Goal: Information Seeking & Learning: Check status

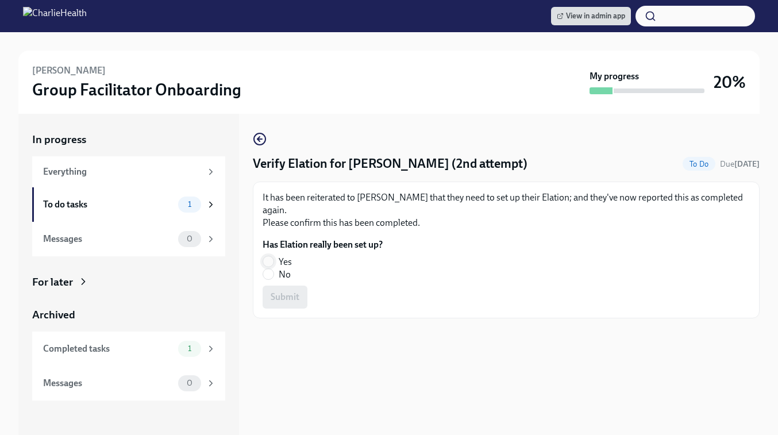
click at [271, 260] on input "Yes" at bounding box center [268, 261] width 10 height 10
radio input "true"
click at [280, 292] on span "Submit" at bounding box center [285, 296] width 29 height 11
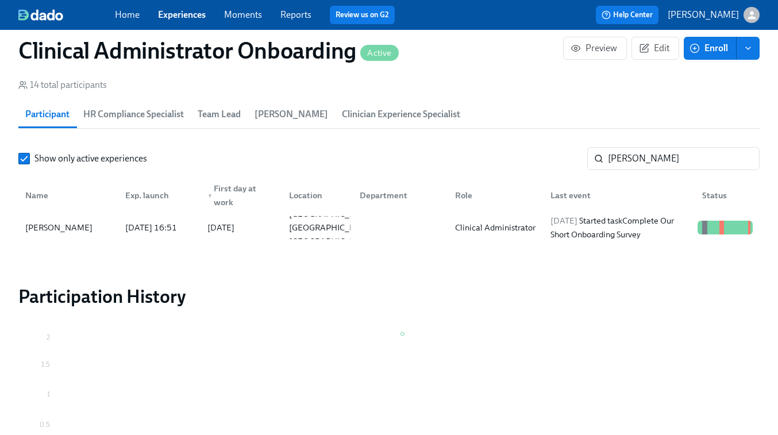
scroll to position [0, 7417]
click at [625, 155] on input "desiree" at bounding box center [684, 158] width 152 height 23
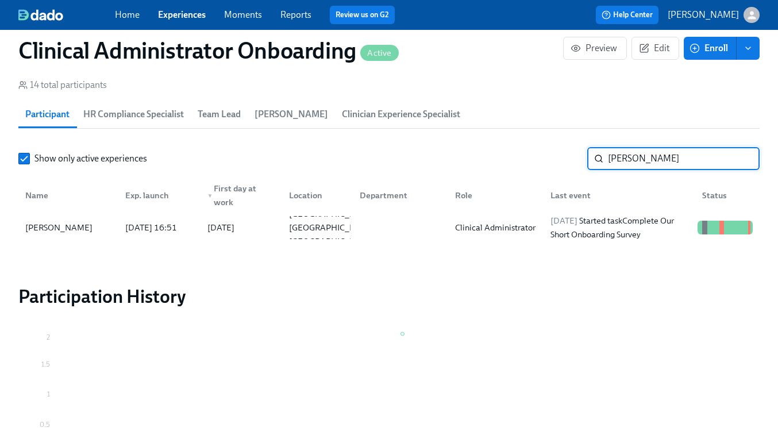
click at [625, 155] on input "desiree" at bounding box center [684, 158] width 152 height 23
paste input "Sharelle Munn"
click at [597, 223] on div "2025/09/17 Started task Complete Our Short Onboarding Survey" at bounding box center [619, 228] width 147 height 28
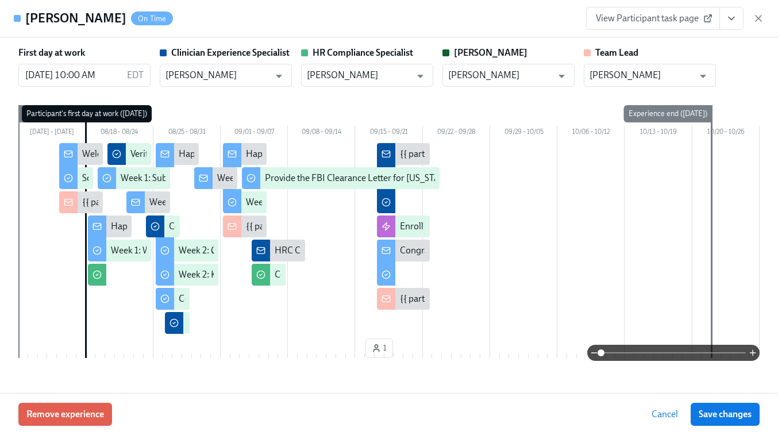
click at [690, 16] on span "View Participant task page" at bounding box center [653, 18] width 114 height 11
click at [731, 18] on icon "View task page" at bounding box center [730, 18] width 11 height 11
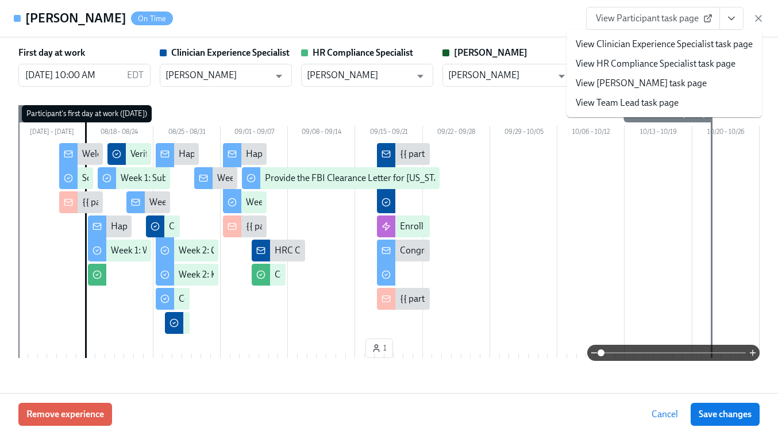
click at [627, 59] on link "View HR Compliance Specialist task page" at bounding box center [655, 63] width 160 height 13
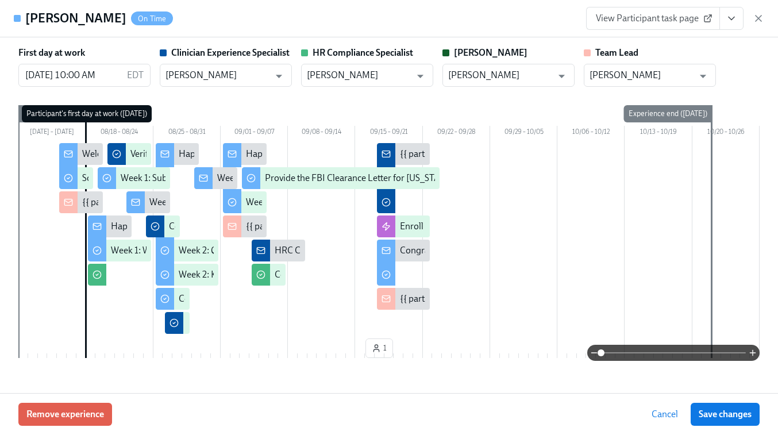
click at [726, 22] on icon "View task page" at bounding box center [730, 18] width 11 height 11
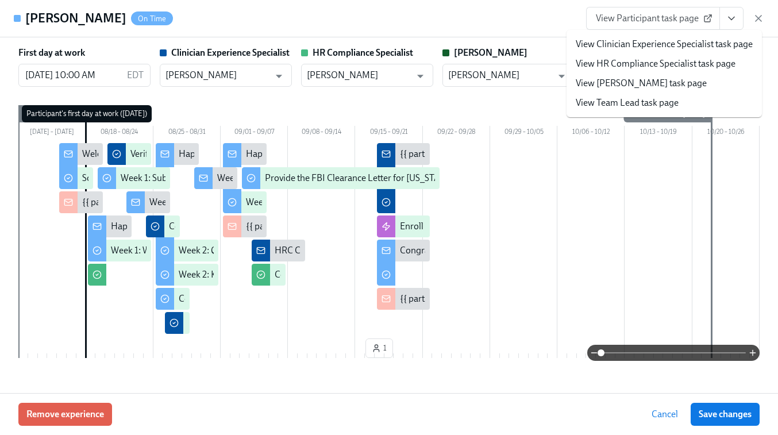
click at [673, 42] on link "View Clinician Experience Specialist task page" at bounding box center [663, 44] width 177 height 13
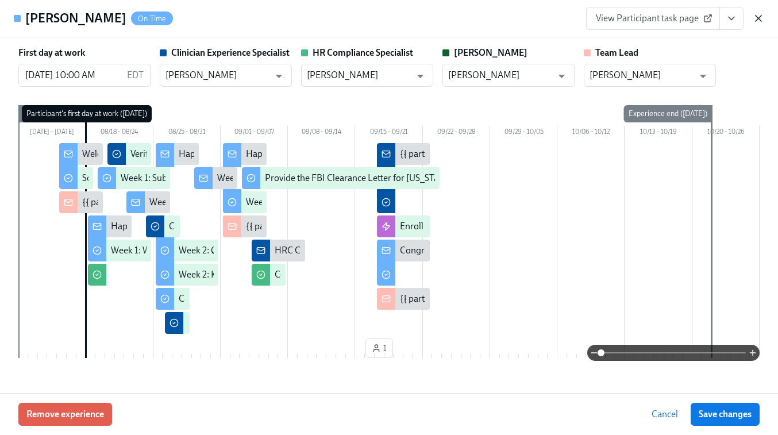
click at [760, 18] on icon "button" at bounding box center [757, 18] width 11 height 11
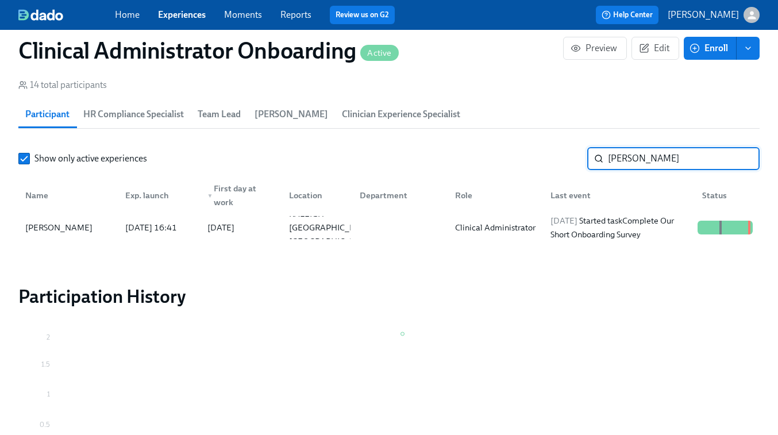
click at [662, 156] on input "Sharelle Munn" at bounding box center [684, 158] width 152 height 23
paste input "Ebony Murphy"
type input "Ebony Murphy"
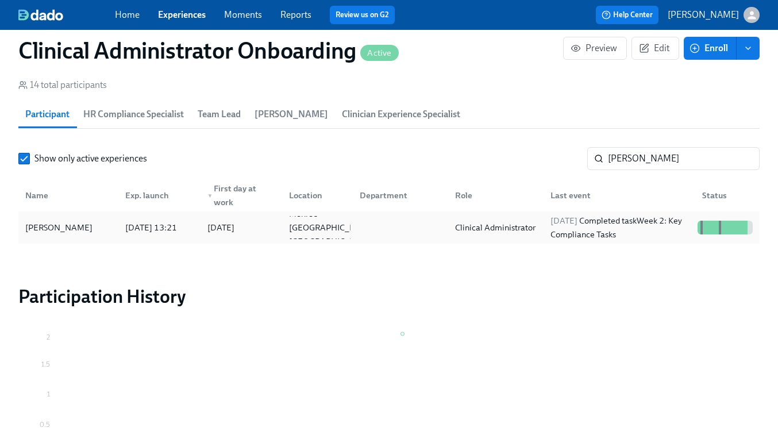
click at [544, 231] on div "2025/09/16 Completed task Week 2: Key Compliance Tasks" at bounding box center [617, 227] width 152 height 23
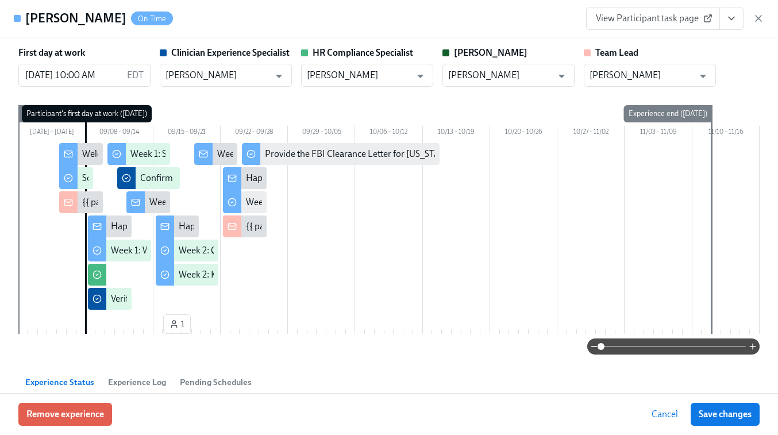
click at [667, 16] on span "View Participant task page" at bounding box center [653, 18] width 114 height 11
click at [758, 16] on icon "button" at bounding box center [757, 18] width 11 height 11
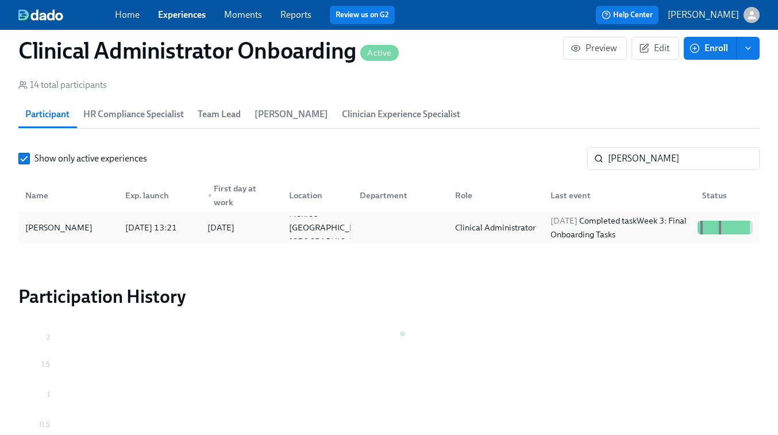
click at [524, 225] on div "Clinical Administrator" at bounding box center [495, 228] width 90 height 14
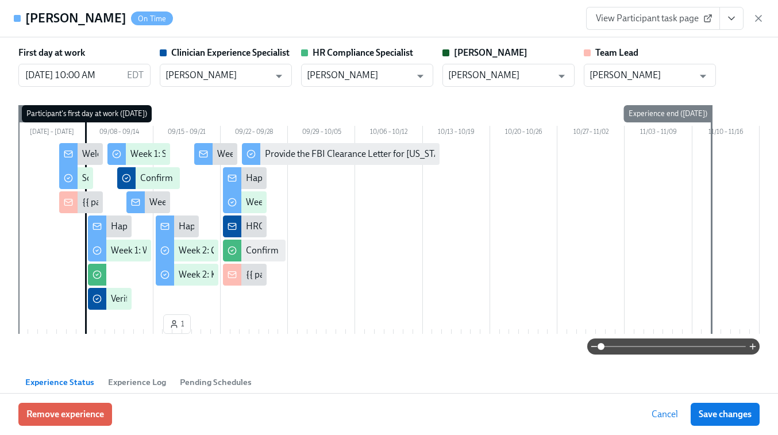
click at [732, 16] on icon "View task page" at bounding box center [730, 18] width 11 height 11
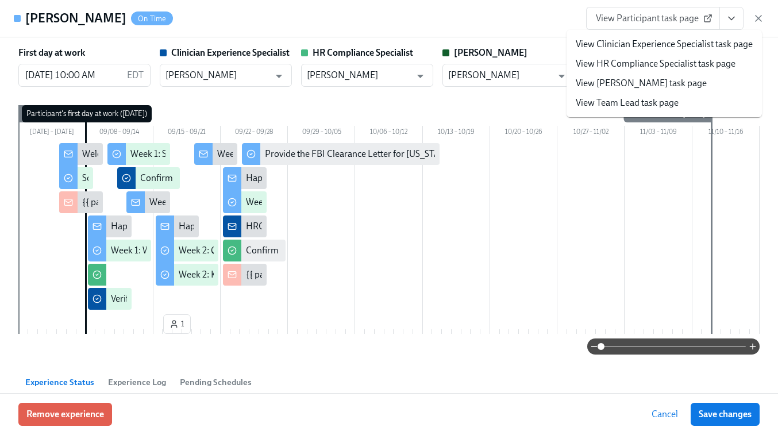
click at [661, 64] on link "View HR Compliance Specialist task page" at bounding box center [655, 63] width 160 height 13
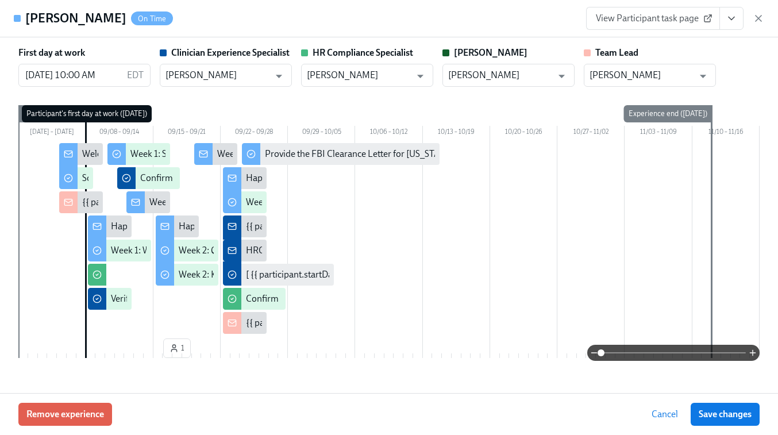
click at [732, 24] on button "View task page" at bounding box center [731, 18] width 24 height 23
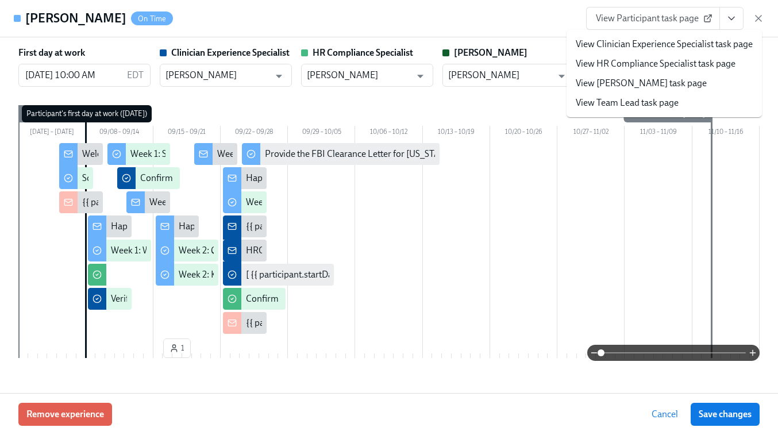
click at [652, 46] on link "View Clinician Experience Specialist task page" at bounding box center [663, 44] width 177 height 13
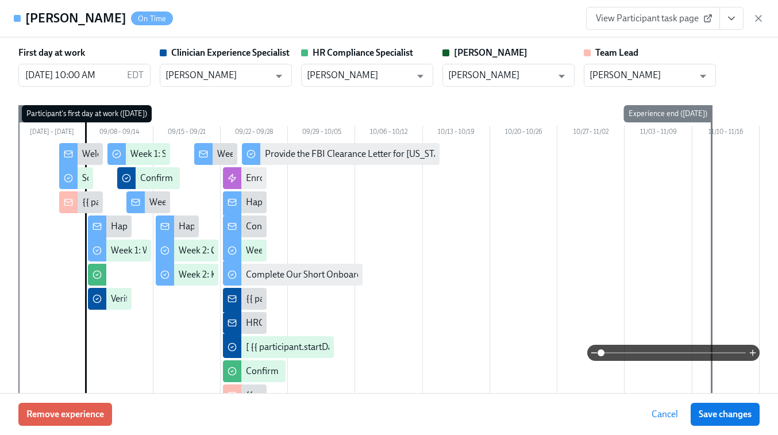
click at [659, 17] on span "View Participant task page" at bounding box center [653, 18] width 114 height 11
click at [726, 16] on icon "View task page" at bounding box center [730, 18] width 11 height 11
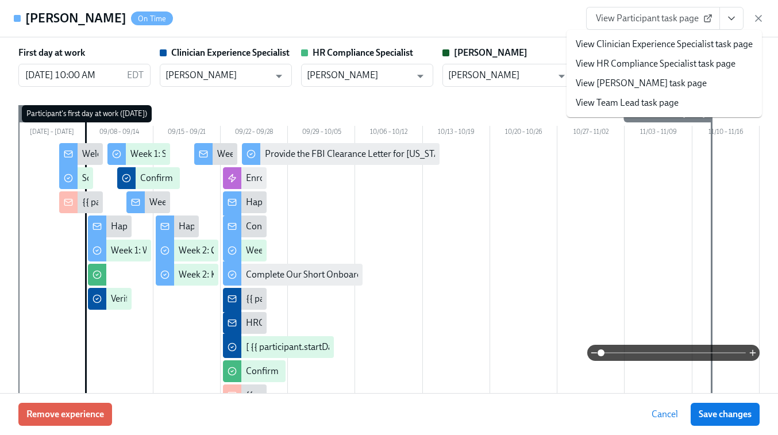
click at [663, 46] on link "View Clinician Experience Specialist task page" at bounding box center [663, 44] width 177 height 13
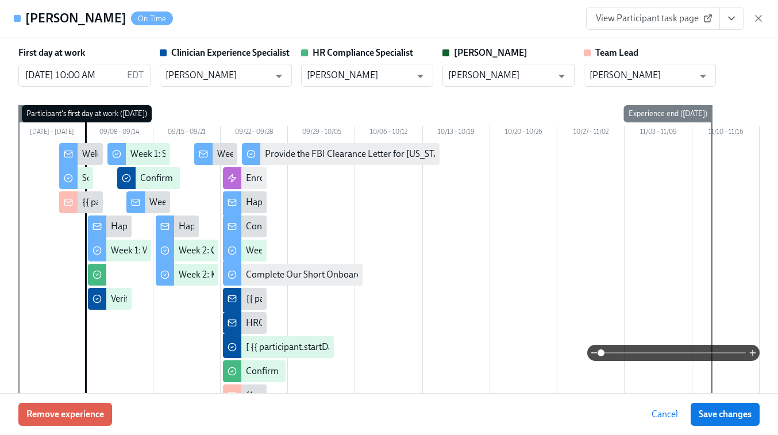
click at [649, 22] on span "View Participant task page" at bounding box center [653, 18] width 114 height 11
click at [731, 17] on icon "View task page" at bounding box center [730, 18] width 11 height 11
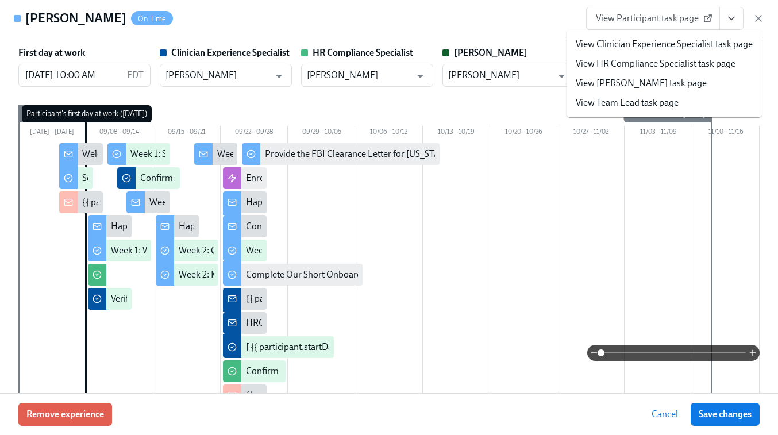
click at [636, 47] on link "View Clinician Experience Specialist task page" at bounding box center [663, 44] width 177 height 13
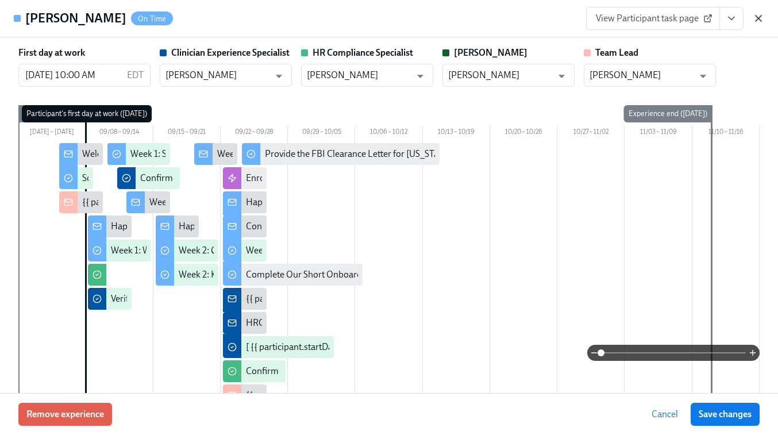
click at [756, 20] on icon "button" at bounding box center [758, 19] width 6 height 6
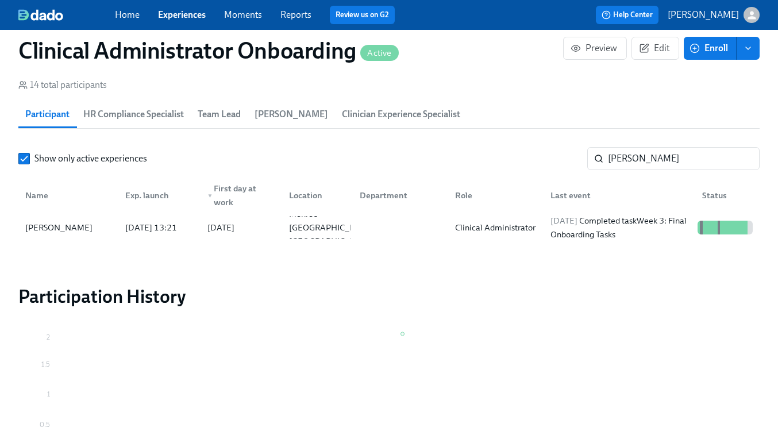
click at [187, 13] on link "Experiences" at bounding box center [182, 14] width 48 height 11
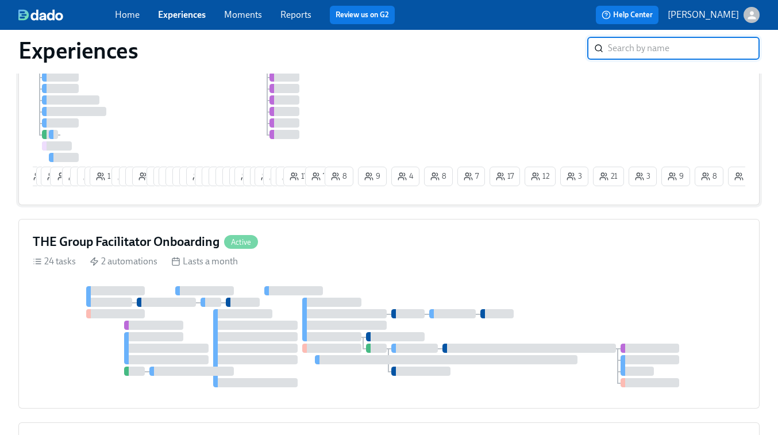
scroll to position [203, 0]
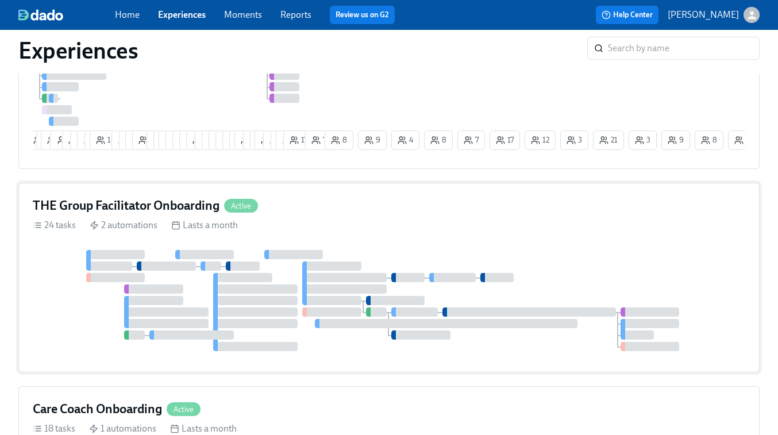
click at [536, 249] on div "THE Group Facilitator Onboarding Active 24 tasks 2 automations Lasts a month" at bounding box center [388, 278] width 741 height 190
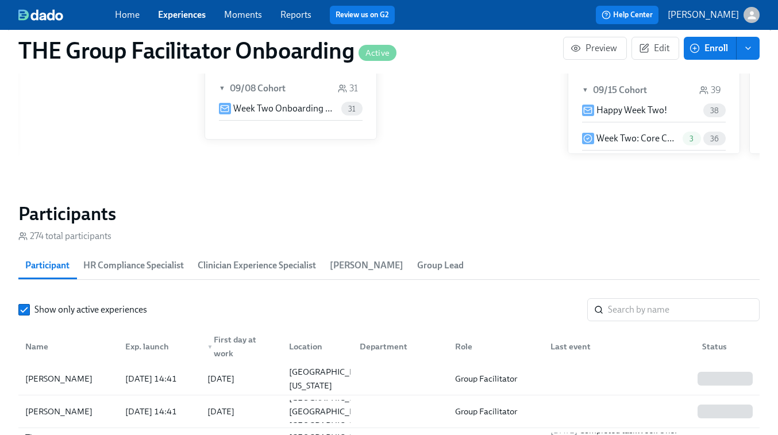
scroll to position [944, 0]
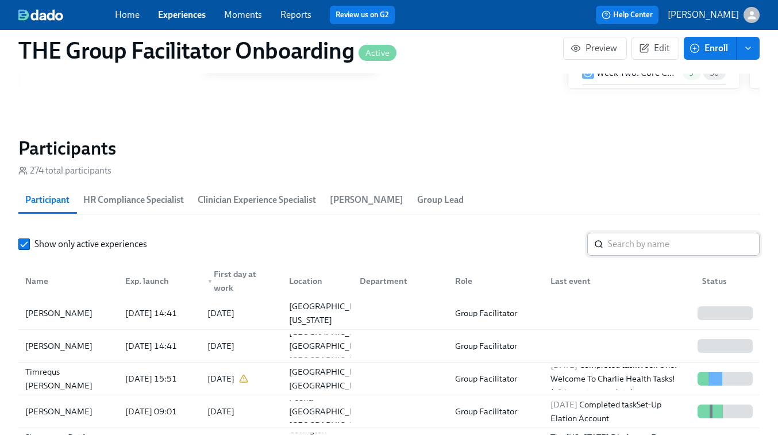
click at [644, 249] on input "search" at bounding box center [684, 244] width 152 height 23
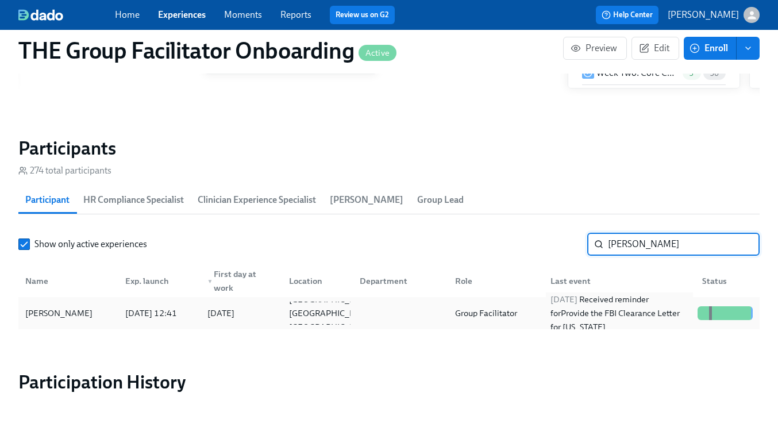
type input "sabrina b"
click at [633, 315] on div "2025/09/16 Received reminder for Provide the FBI Clearance Letter for Pennsylva…" at bounding box center [619, 312] width 147 height 41
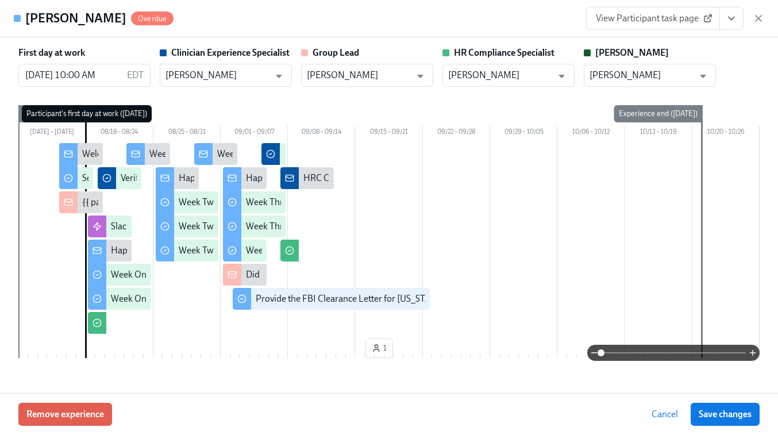
click at [723, 18] on button "View task page" at bounding box center [731, 18] width 24 height 23
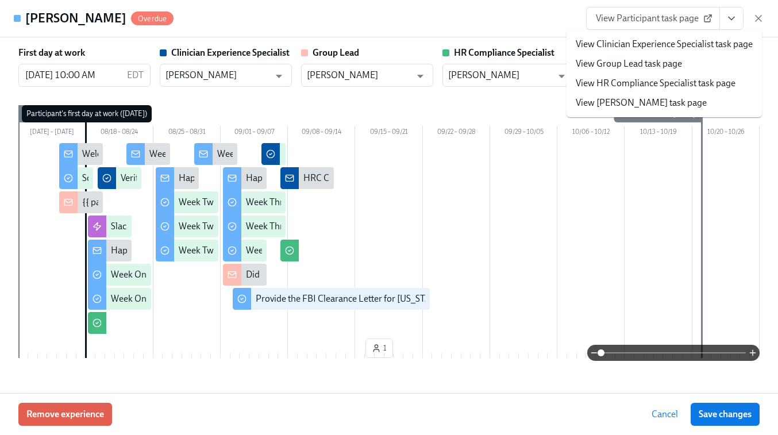
click at [647, 83] on link "View HR Compliance Specialist task page" at bounding box center [655, 83] width 160 height 13
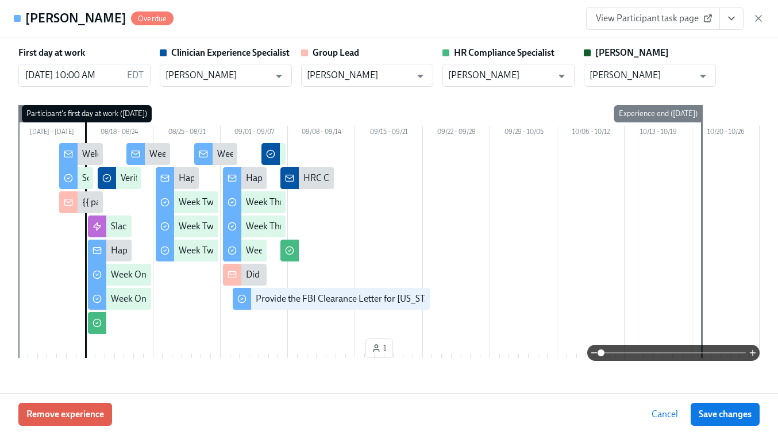
scroll to position [0, 17218]
click at [763, 20] on icon "button" at bounding box center [757, 18] width 11 height 11
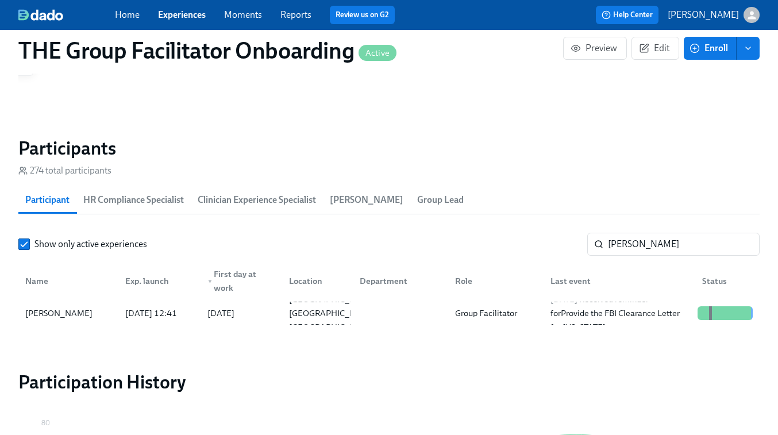
click at [181, 14] on link "Experiences" at bounding box center [182, 14] width 48 height 11
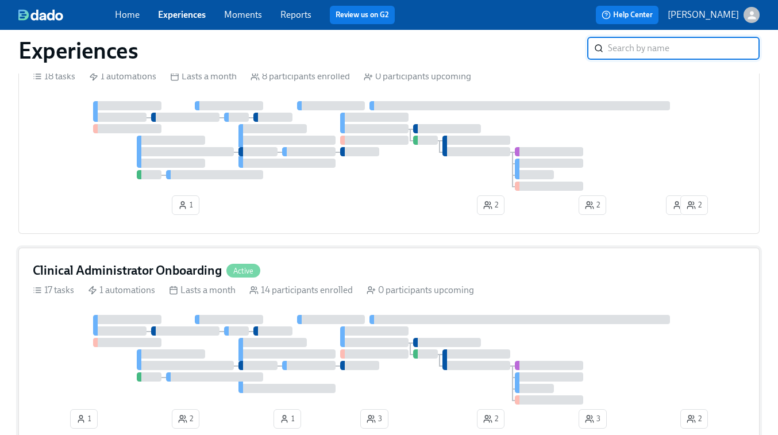
scroll to position [584, 0]
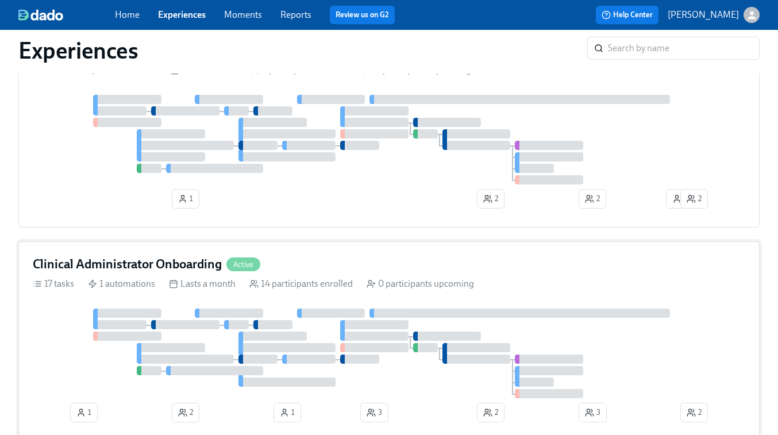
click at [486, 290] on div "17 tasks 1 automations Lasts a month 14 participants enrolled 0 participants up…" at bounding box center [389, 283] width 712 height 13
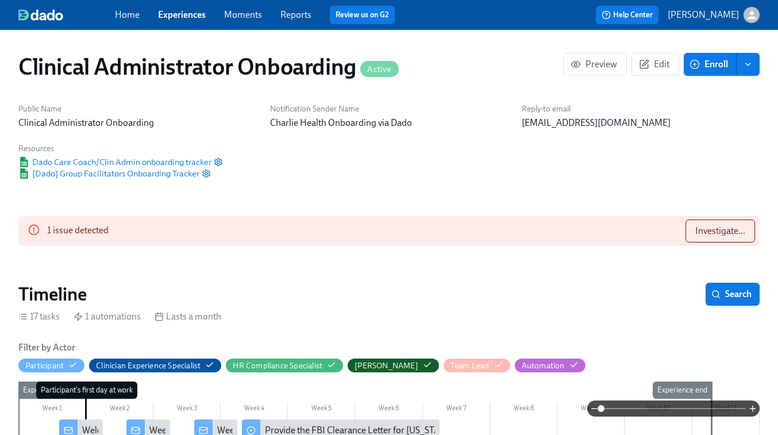
scroll to position [1, 0]
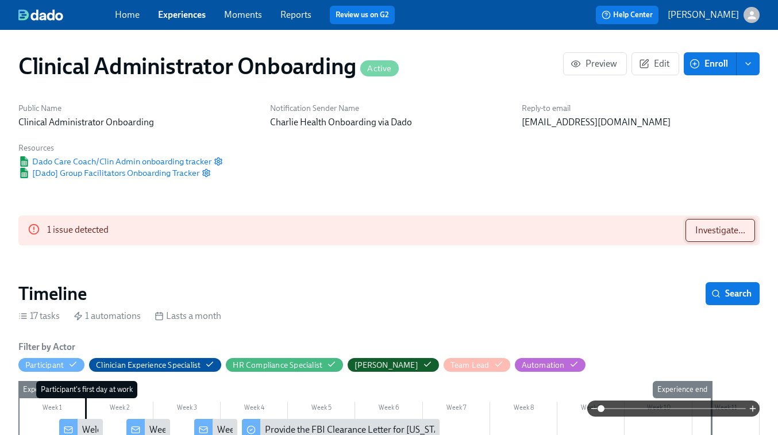
click at [710, 232] on span "Investigate..." at bounding box center [720, 230] width 50 height 11
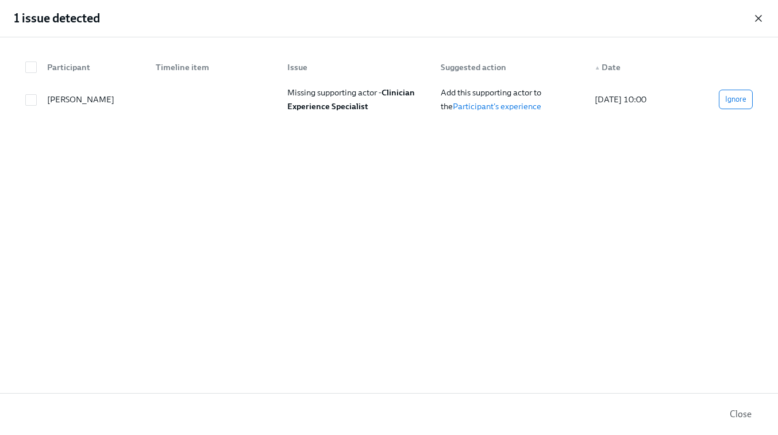
click at [758, 18] on icon "button" at bounding box center [758, 19] width 6 height 6
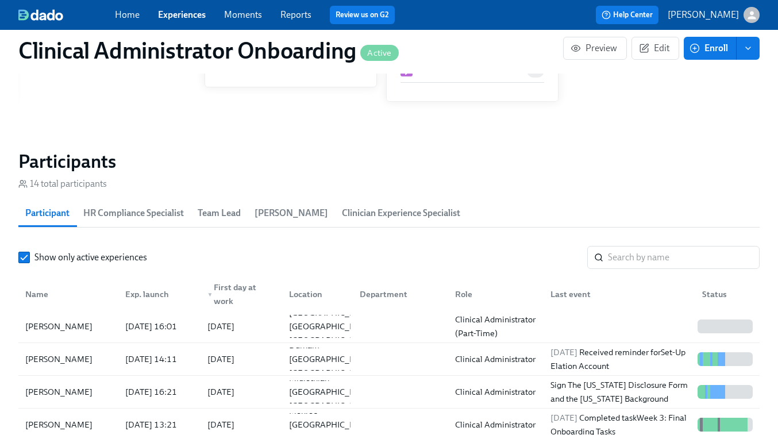
scroll to position [926, 0]
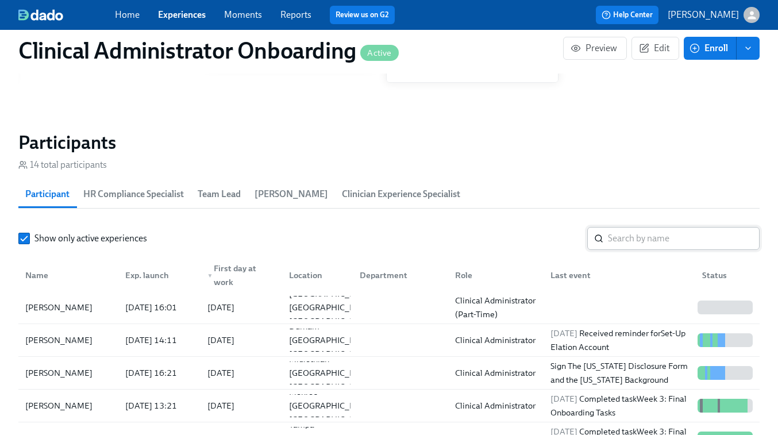
click at [621, 238] on input "search" at bounding box center [684, 238] width 152 height 23
click at [576, 302] on div at bounding box center [617, 307] width 152 height 23
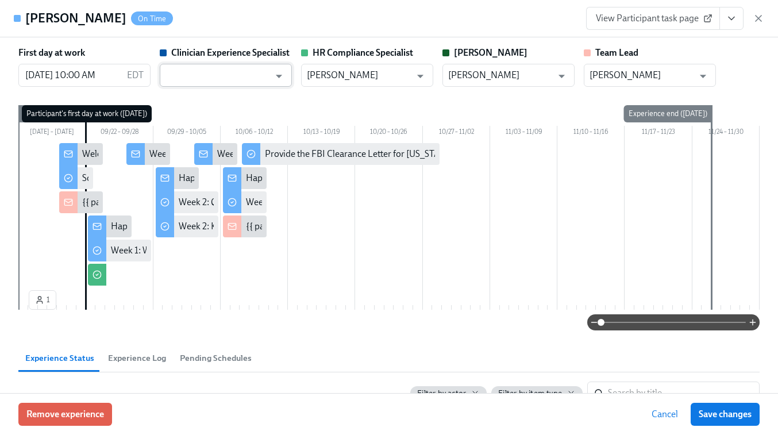
click at [256, 69] on input "text" at bounding box center [217, 75] width 104 height 23
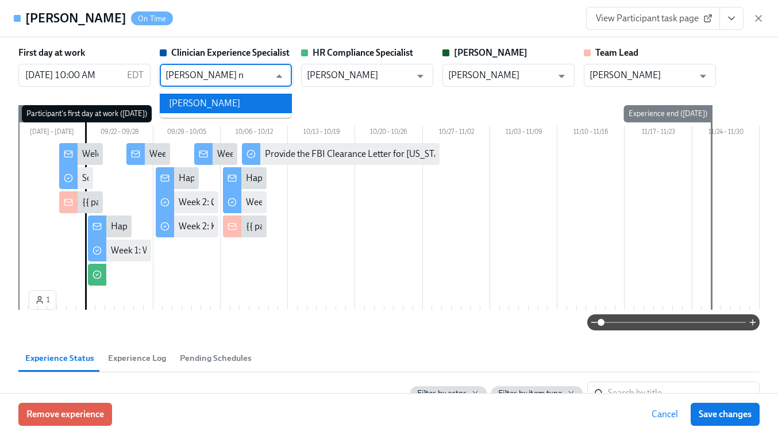
click at [196, 103] on li "[PERSON_NAME]" at bounding box center [226, 104] width 132 height 20
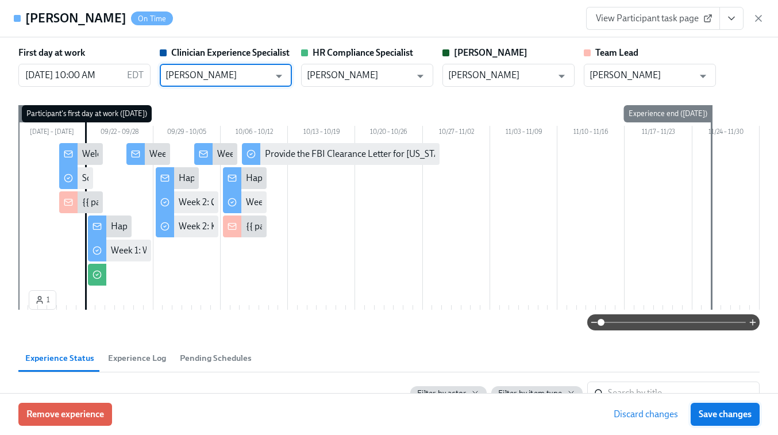
type input "[PERSON_NAME]"
click at [721, 420] on button "Save changes" at bounding box center [724, 414] width 69 height 23
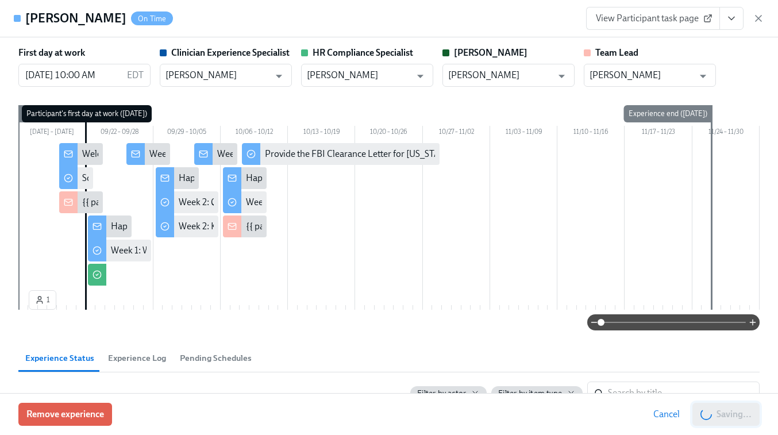
type input "[PERSON_NAME]"
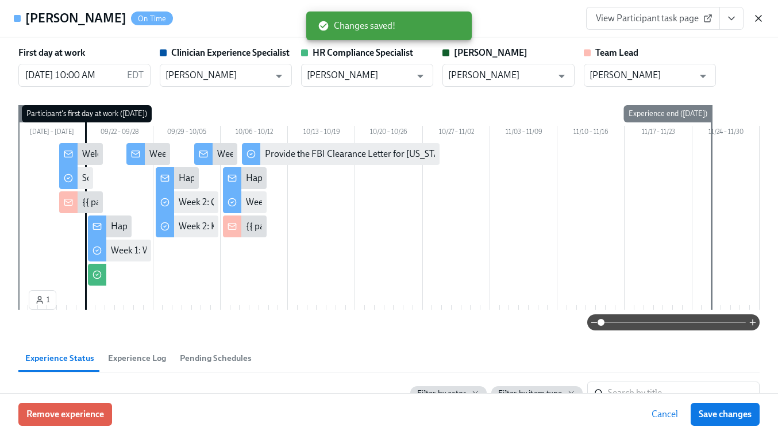
click at [759, 16] on icon "button" at bounding box center [757, 18] width 11 height 11
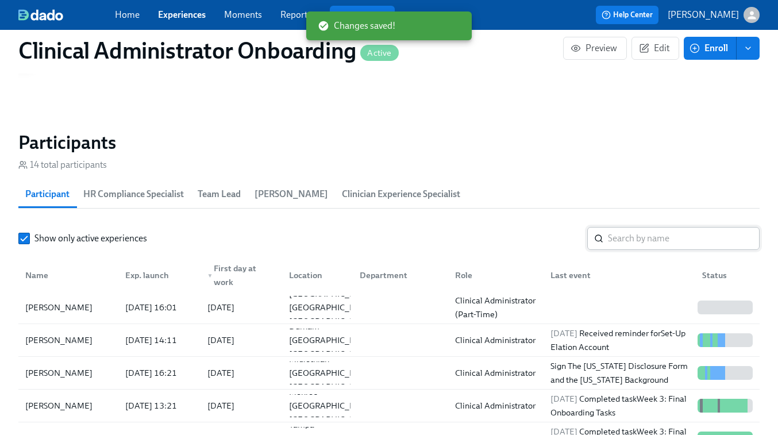
click at [640, 235] on input "search" at bounding box center [684, 238] width 152 height 23
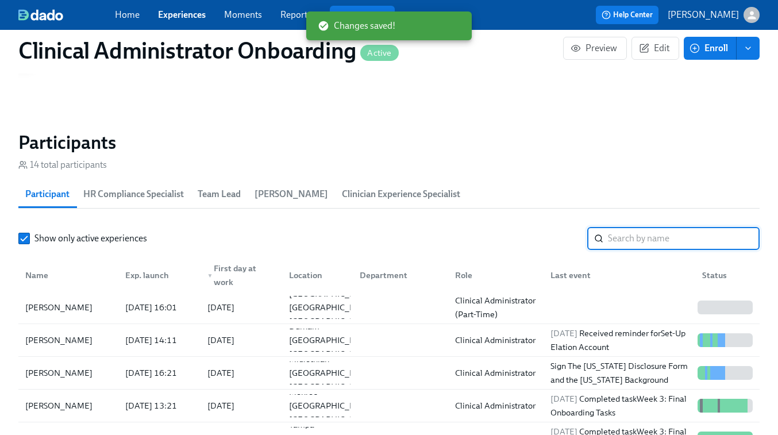
paste input "Natalie Rivas"
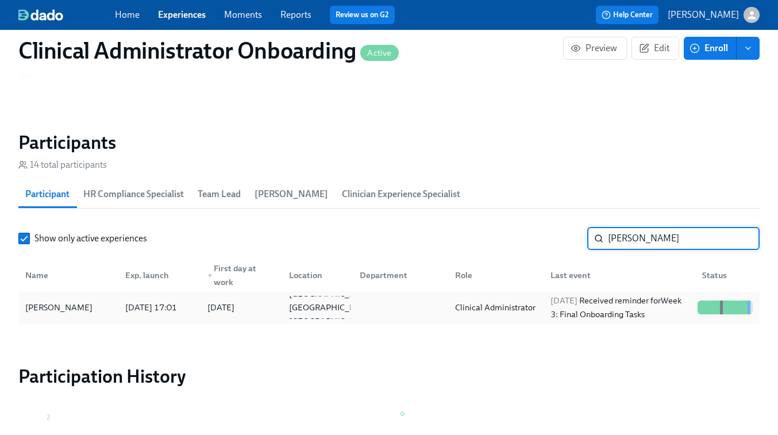
type input "Natalie Rivas"
click at [628, 307] on div "2025/09/17 Received reminder for Week 3: Final Onboarding Tasks" at bounding box center [619, 307] width 147 height 28
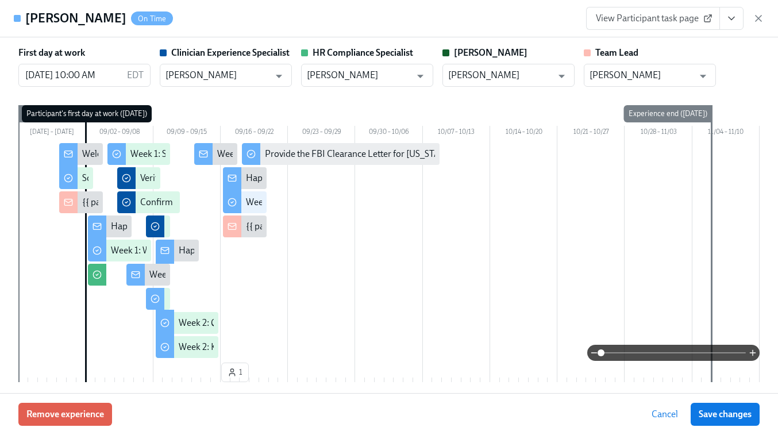
click at [728, 26] on button "View task page" at bounding box center [731, 18] width 24 height 23
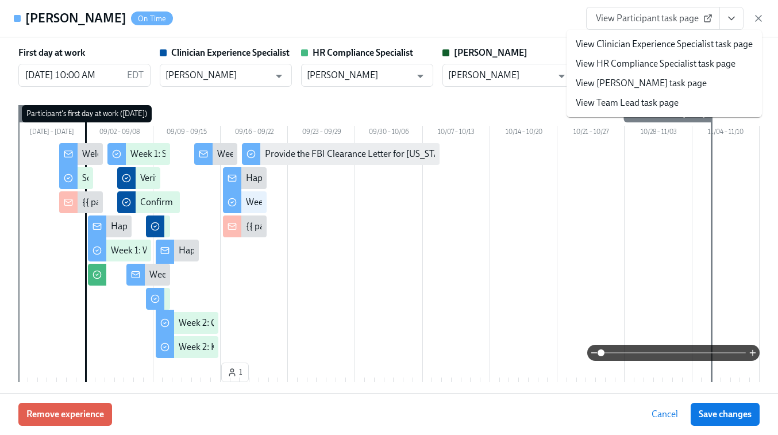
click at [631, 65] on link "View HR Compliance Specialist task page" at bounding box center [655, 63] width 160 height 13
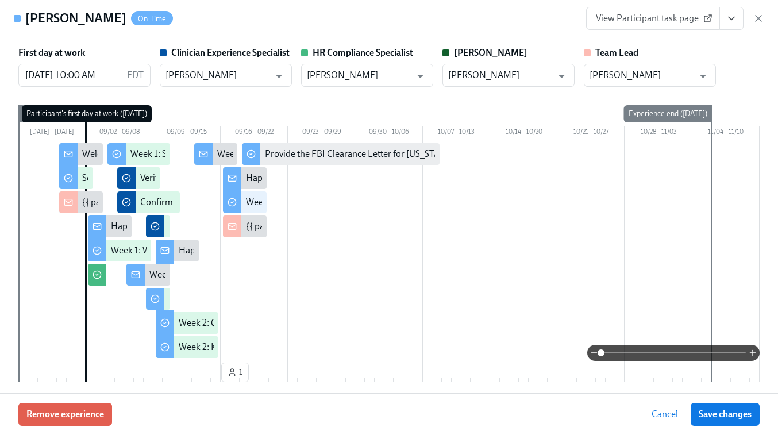
click at [666, 20] on span "View Participant task page" at bounding box center [653, 18] width 114 height 11
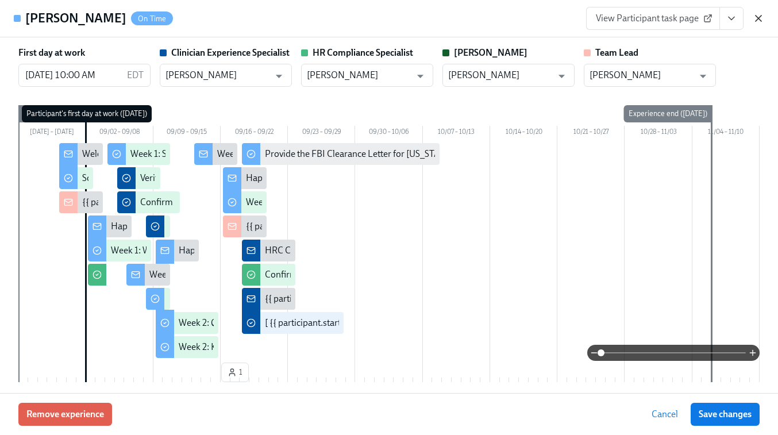
click at [763, 18] on icon "button" at bounding box center [757, 18] width 11 height 11
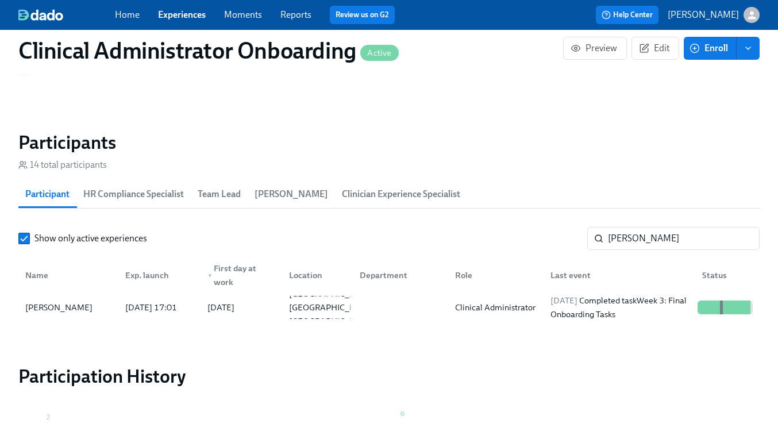
click at [191, 17] on link "Experiences" at bounding box center [182, 14] width 48 height 11
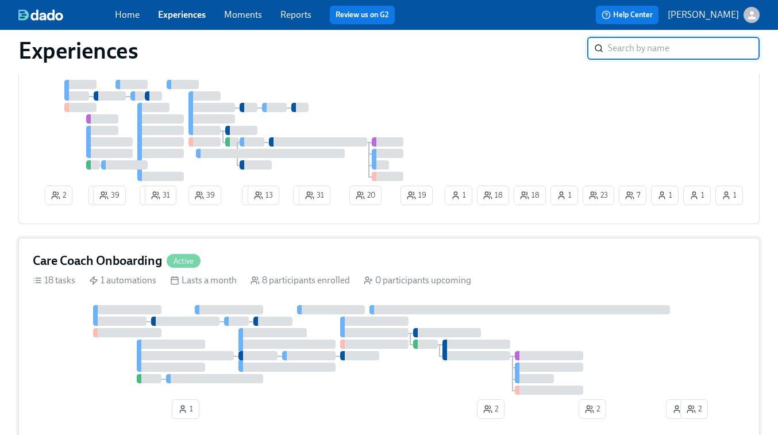
scroll to position [238, 0]
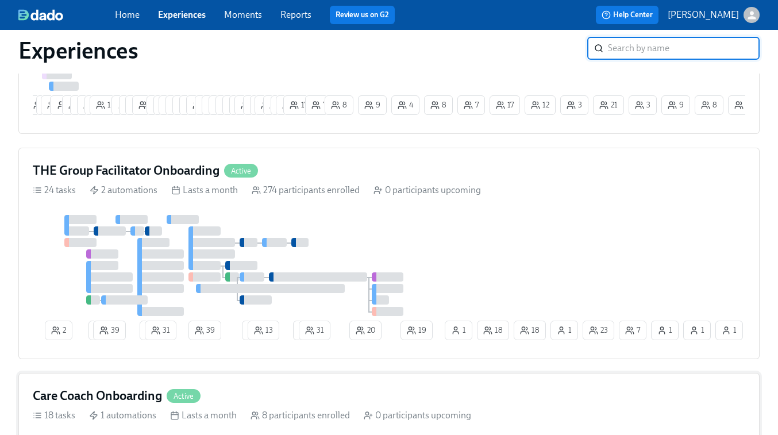
click at [585, 257] on div "2 2 39 3 31 39 2 13 2 31 20 7 1 23 18 1 1 1 18 19 1" at bounding box center [389, 280] width 712 height 130
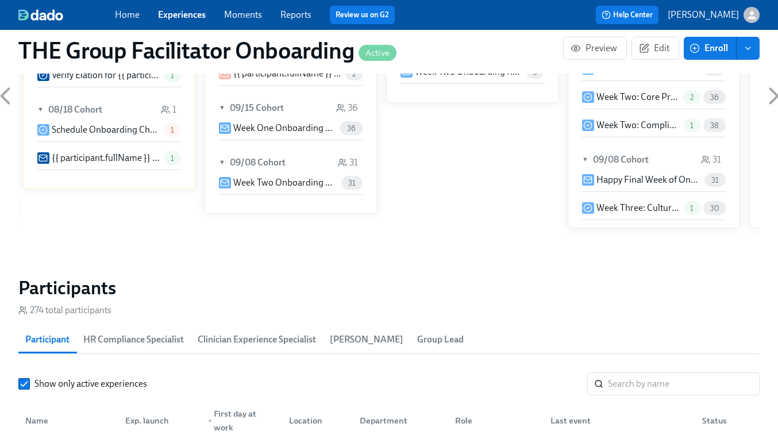
scroll to position [813, 0]
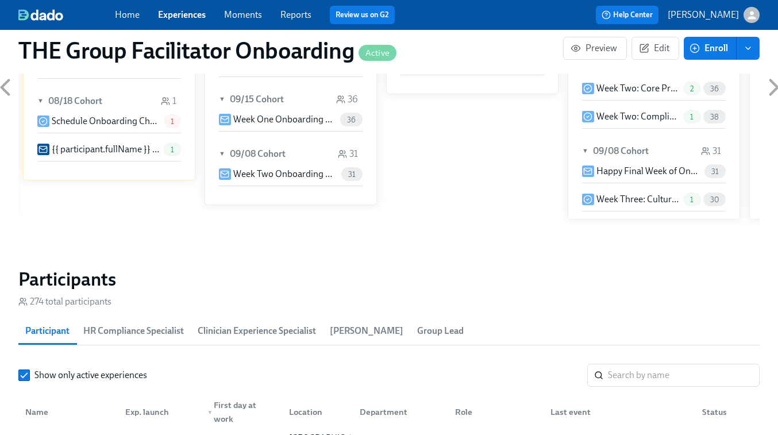
click at [607, 380] on div "​" at bounding box center [673, 375] width 172 height 23
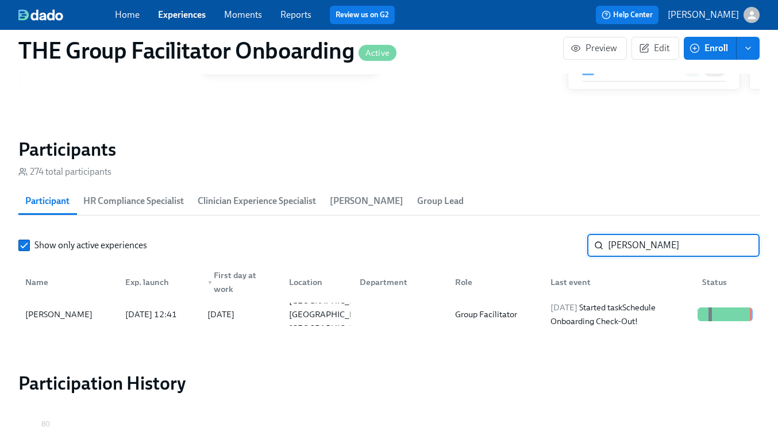
scroll to position [957, 0]
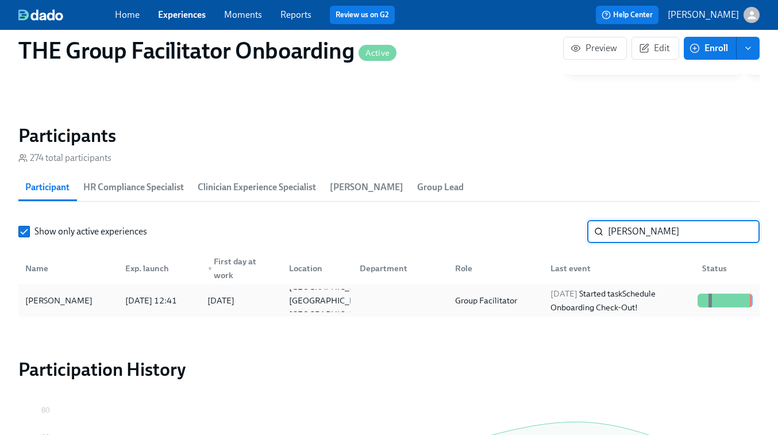
type input "sabrina"
click at [575, 303] on div "2025/09/18 Started task Schedule Onboarding Check-Out!" at bounding box center [619, 301] width 147 height 28
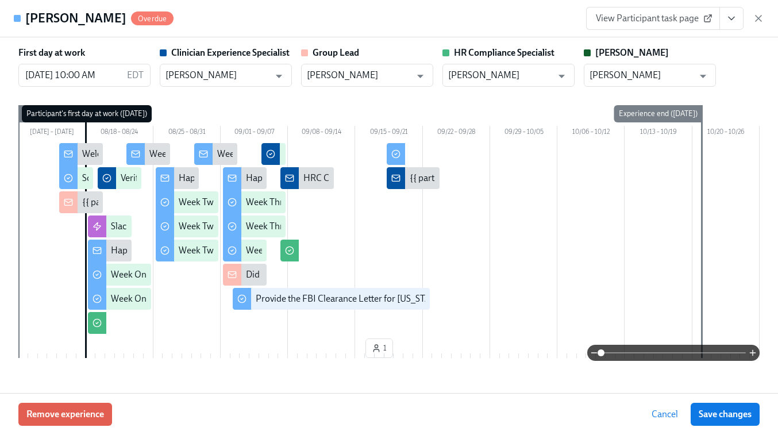
click at [667, 22] on span "View Participant task page" at bounding box center [653, 18] width 114 height 11
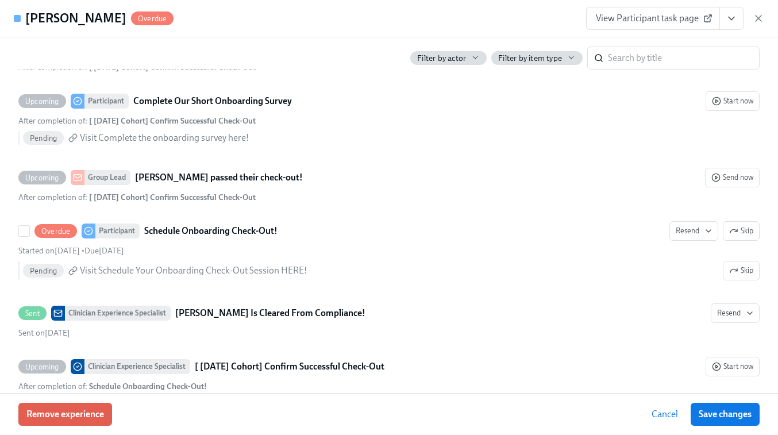
scroll to position [2792, 0]
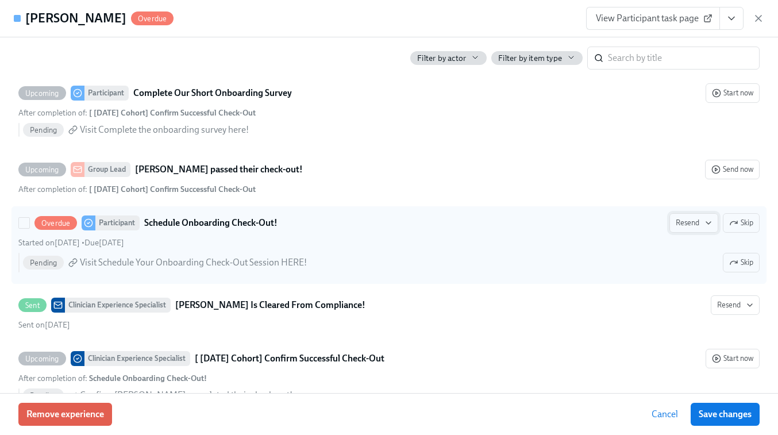
click at [707, 225] on icon "button" at bounding box center [708, 222] width 9 height 9
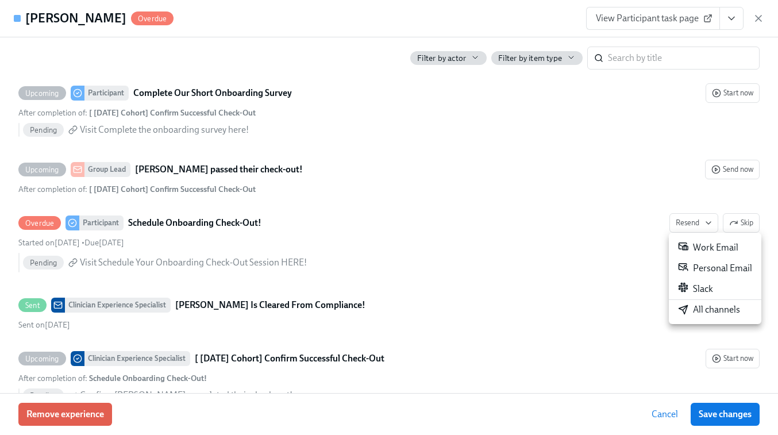
click at [702, 249] on div "Work Email" at bounding box center [708, 248] width 60 height 14
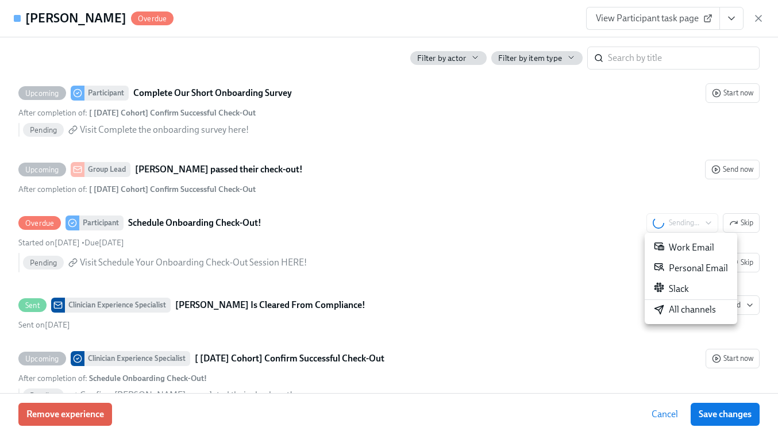
click at [679, 286] on div "Slack" at bounding box center [671, 289] width 35 height 14
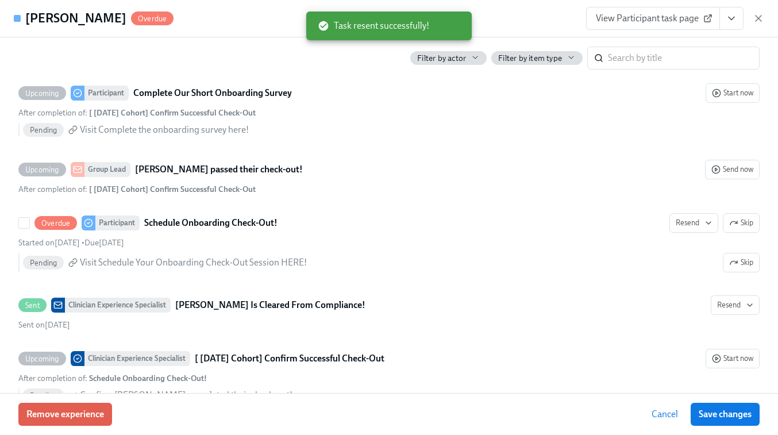
click at [704, 223] on icon "button" at bounding box center [708, 222] width 9 height 9
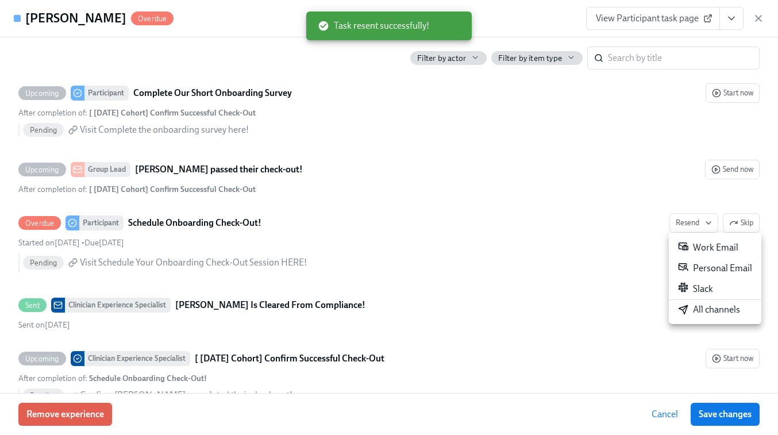
scroll to position [0, 17218]
click at [694, 289] on div "Slack" at bounding box center [695, 289] width 35 height 14
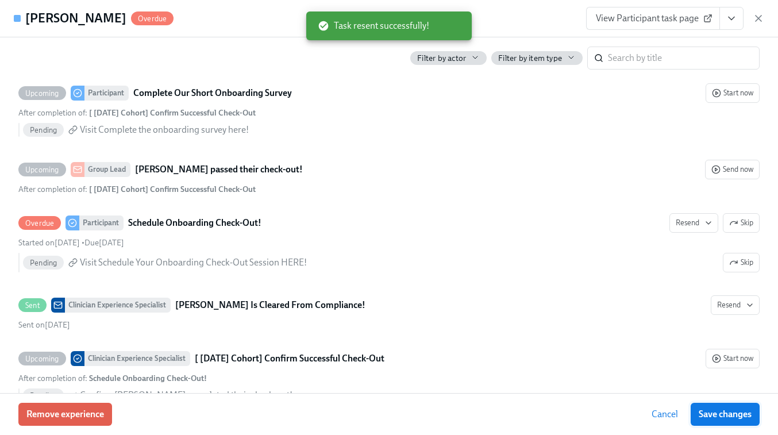
click at [718, 414] on span "Save changes" at bounding box center [724, 413] width 53 height 11
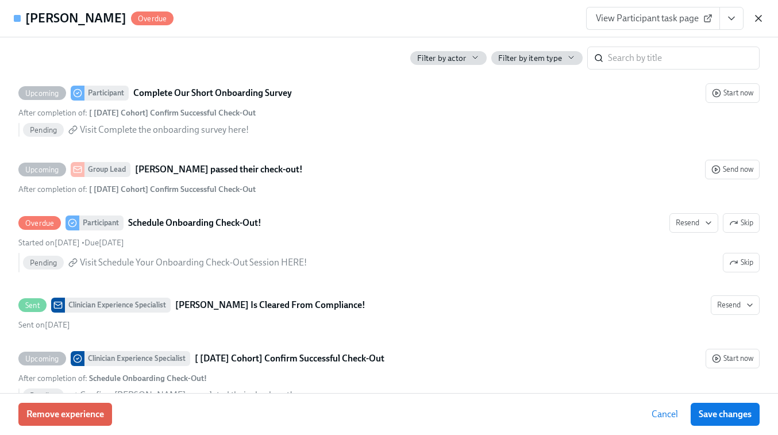
click at [759, 17] on icon "button" at bounding box center [758, 19] width 6 height 6
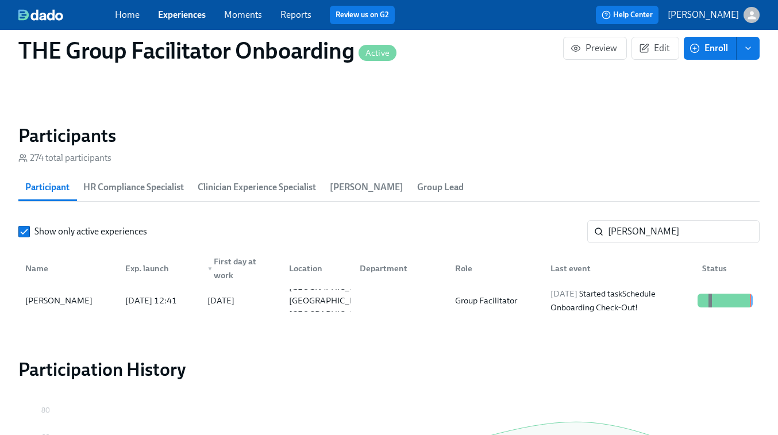
click at [181, 13] on link "Experiences" at bounding box center [182, 14] width 48 height 11
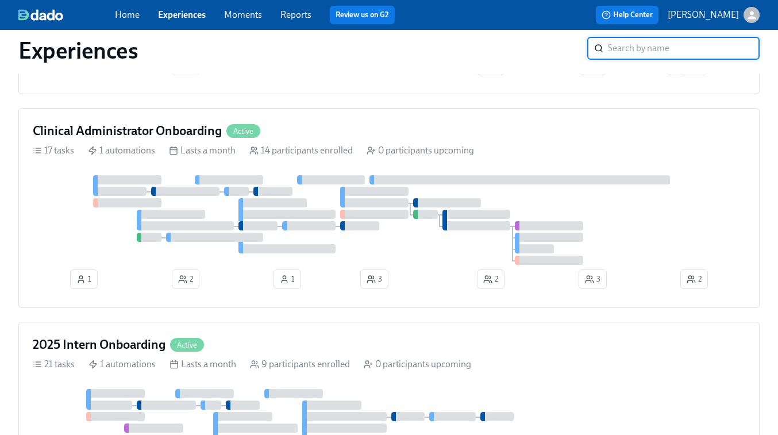
scroll to position [720, 0]
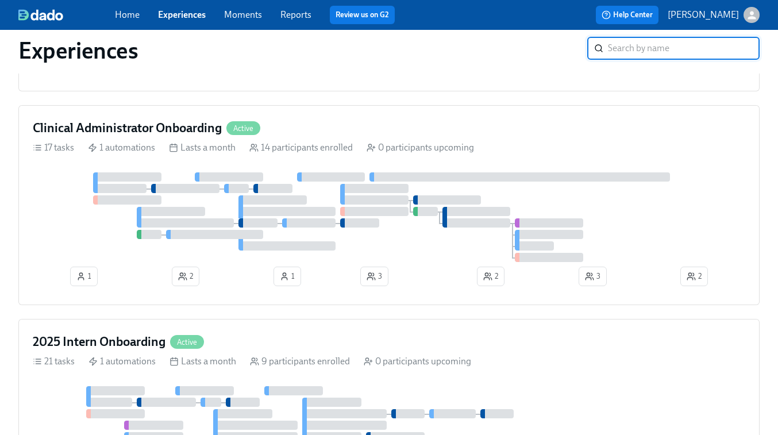
click at [586, 206] on div at bounding box center [389, 217] width 712 height 90
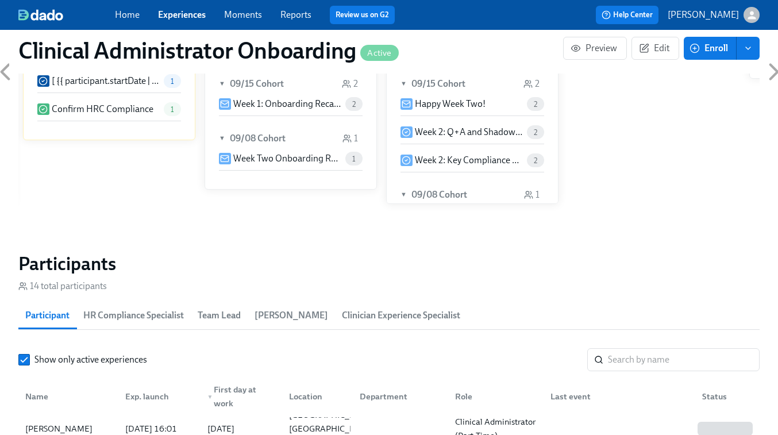
scroll to position [820, 0]
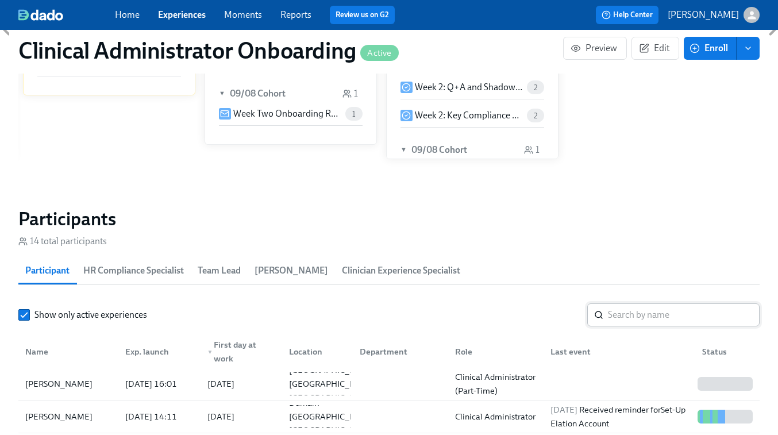
click at [616, 312] on input "search" at bounding box center [684, 314] width 152 height 23
paste input "[PERSON_NAME]"
type input "[PERSON_NAME]"
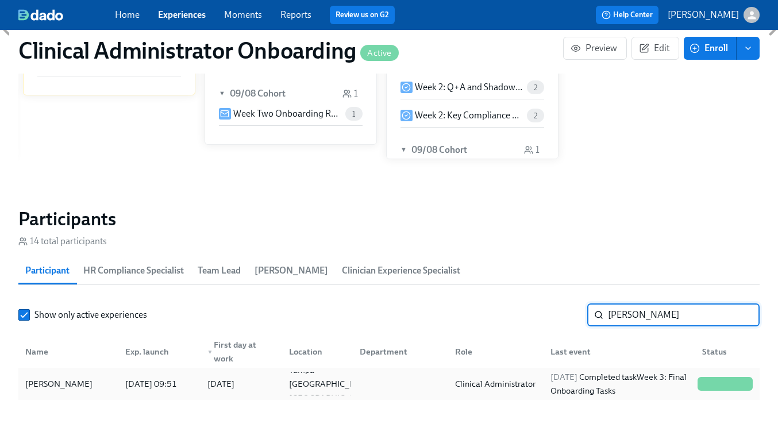
click at [600, 382] on div "2025/09/16 Completed task Week 3: Final Onboarding Tasks" at bounding box center [619, 384] width 147 height 28
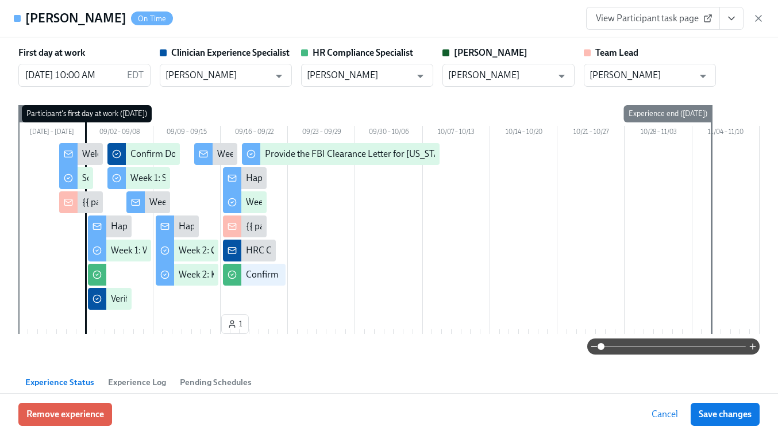
click at [733, 17] on icon "View task page" at bounding box center [731, 18] width 6 height 3
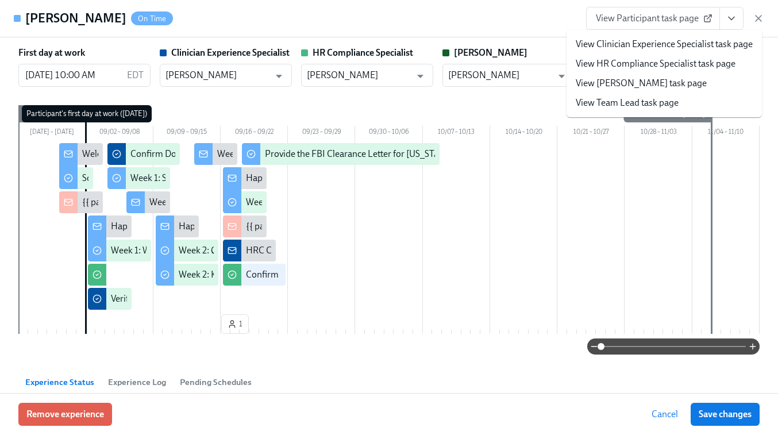
click at [712, 60] on link "View HR Compliance Specialist task page" at bounding box center [655, 63] width 160 height 13
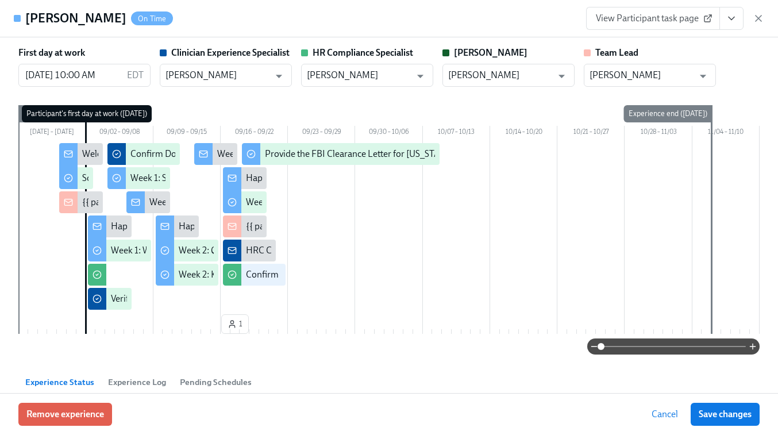
click at [732, 24] on button "View task page" at bounding box center [731, 18] width 24 height 23
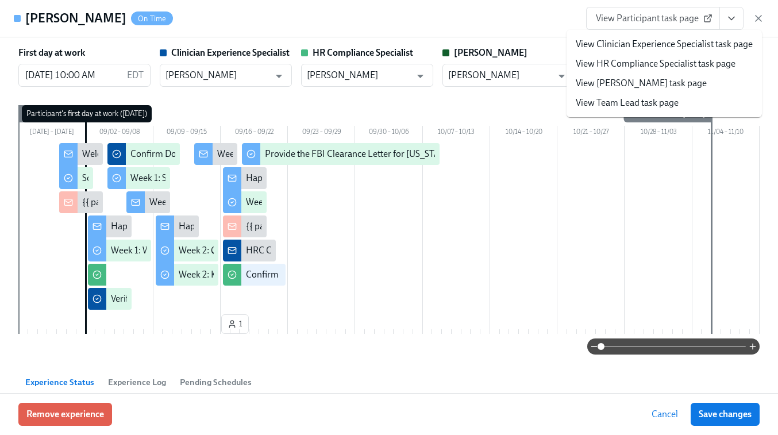
click at [675, 41] on link "View Clinician Experience Specialist task page" at bounding box center [663, 44] width 177 height 13
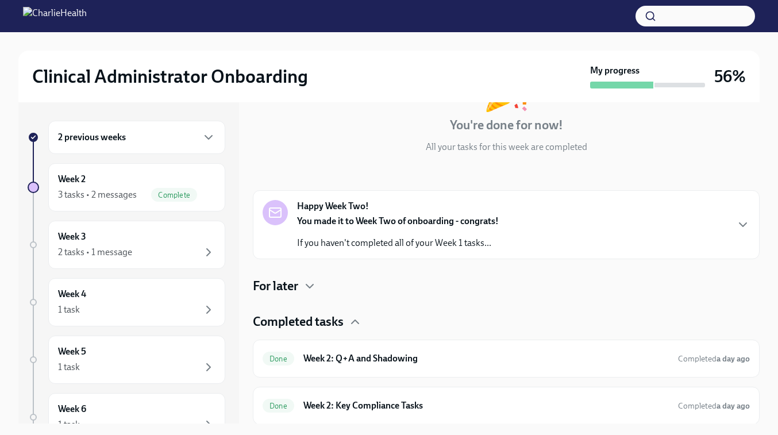
scroll to position [150, 0]
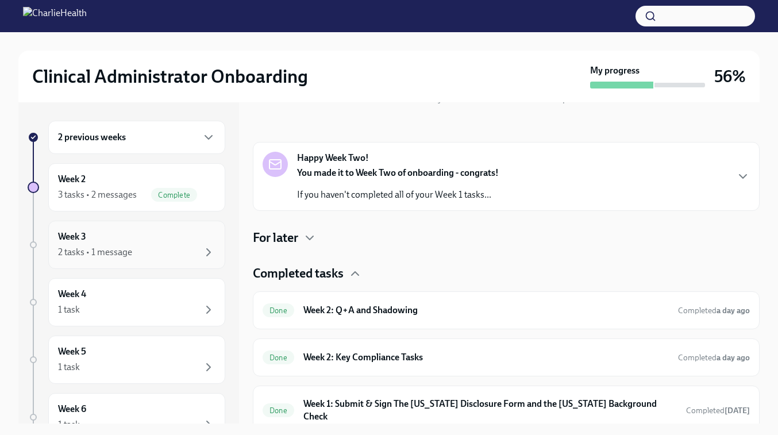
click at [112, 260] on div "Week 3 2 tasks • 1 message" at bounding box center [136, 245] width 177 height 48
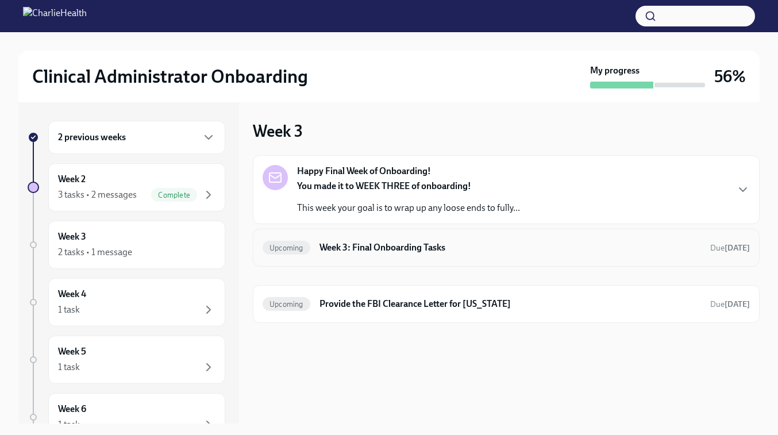
click at [411, 252] on h6 "Week 3: Final Onboarding Tasks" at bounding box center [509, 247] width 381 height 13
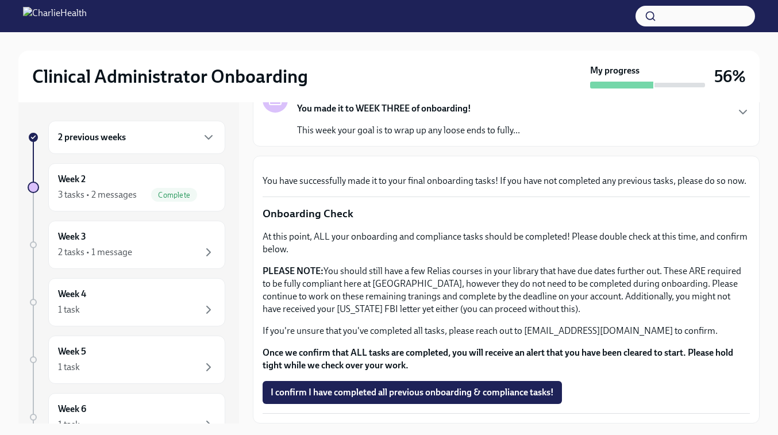
scroll to position [336, 0]
click at [366, 391] on span "I confirm I have completed all previous onboarding & compliance tasks!" at bounding box center [412, 392] width 283 height 11
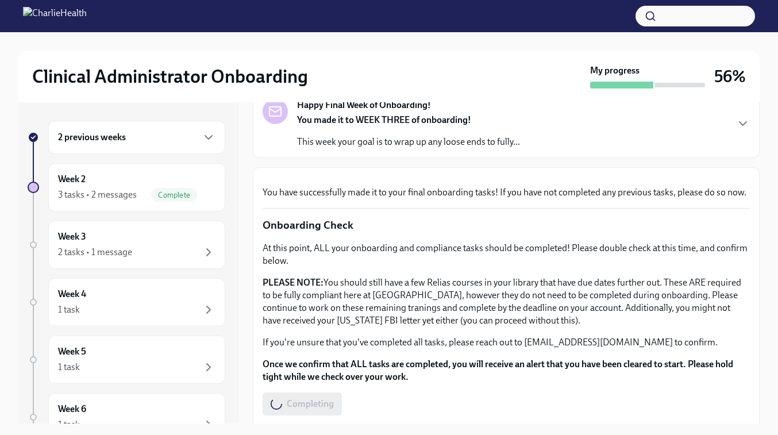
scroll to position [0, 0]
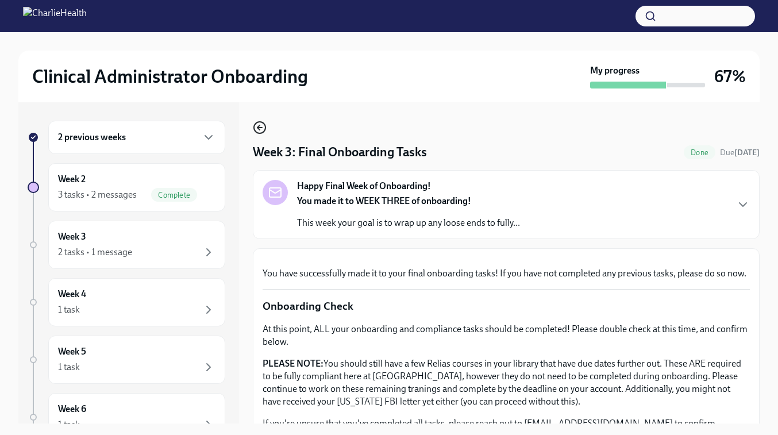
click at [262, 129] on icon "button" at bounding box center [260, 128] width 14 height 14
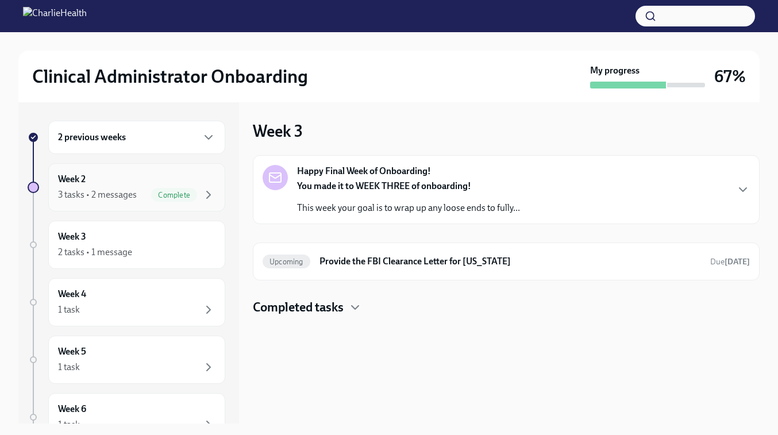
click at [136, 199] on div "3 tasks • 2 messages Complete" at bounding box center [136, 195] width 157 height 14
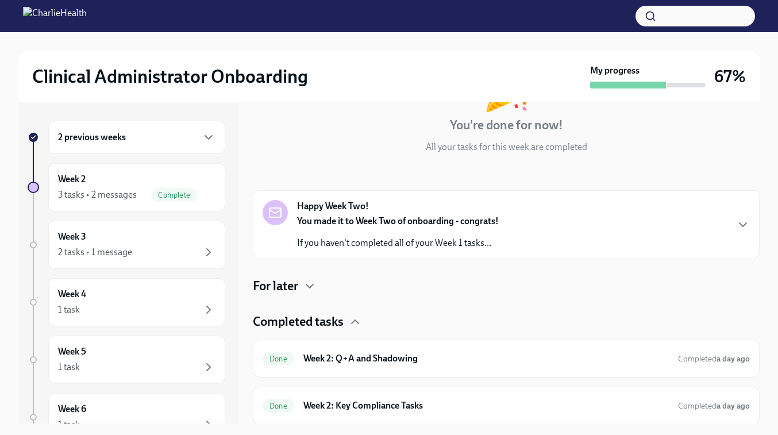
scroll to position [150, 0]
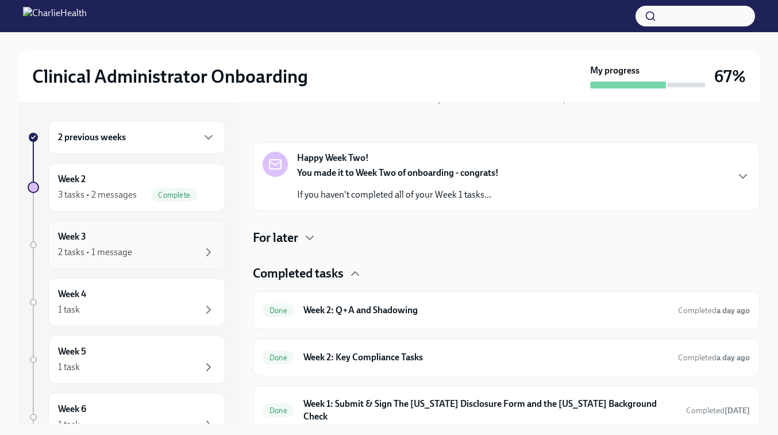
click at [115, 248] on div "2 tasks • 1 message" at bounding box center [95, 252] width 74 height 13
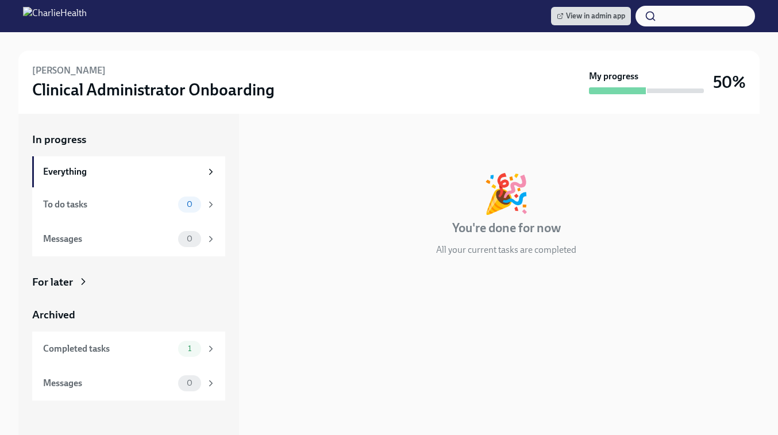
click at [56, 278] on div "For later" at bounding box center [52, 282] width 41 height 15
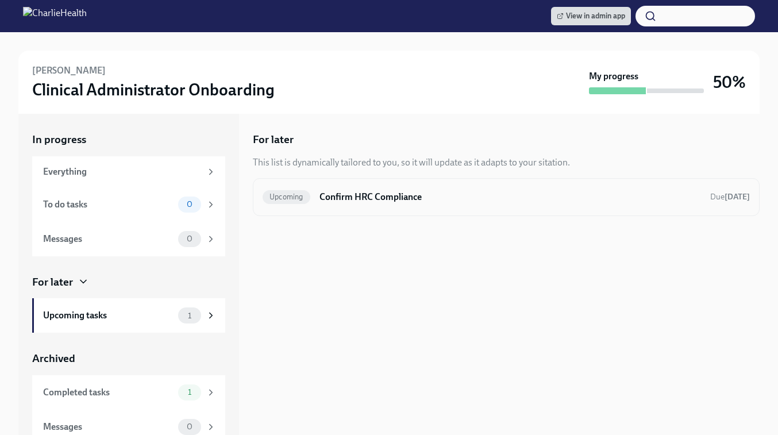
click at [358, 191] on h6 "Confirm HRC Compliance" at bounding box center [509, 197] width 381 height 13
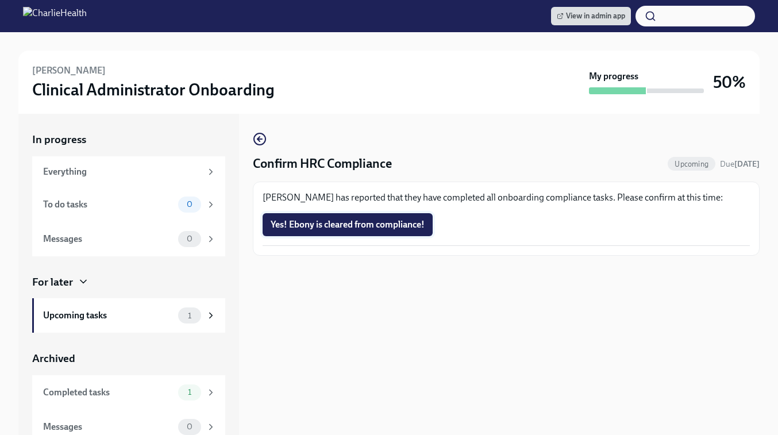
click at [387, 232] on button "Yes! Ebony is cleared from compliance!" at bounding box center [347, 224] width 170 height 23
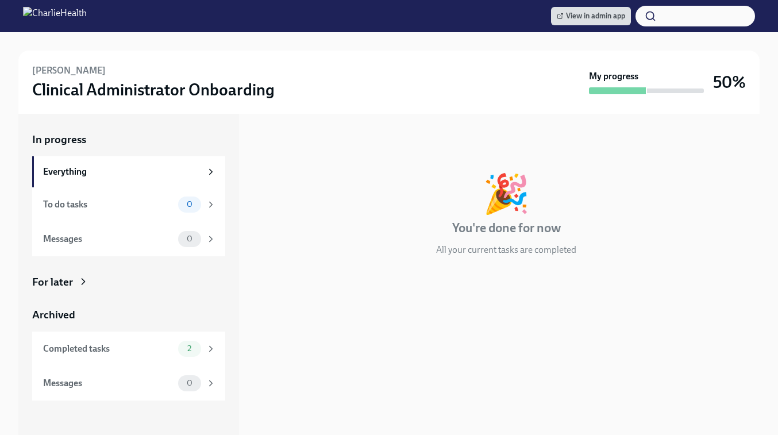
click at [64, 288] on div "For later" at bounding box center [52, 282] width 41 height 15
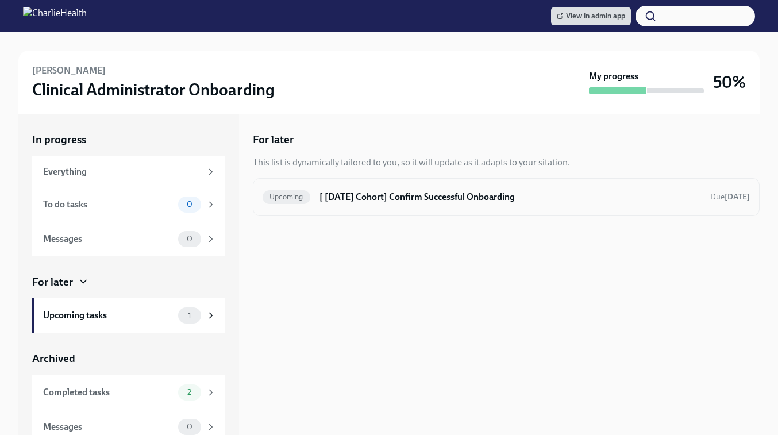
click at [391, 200] on h6 "[ [DATE] Cohort] Confirm Successful Onboarding" at bounding box center [509, 197] width 381 height 13
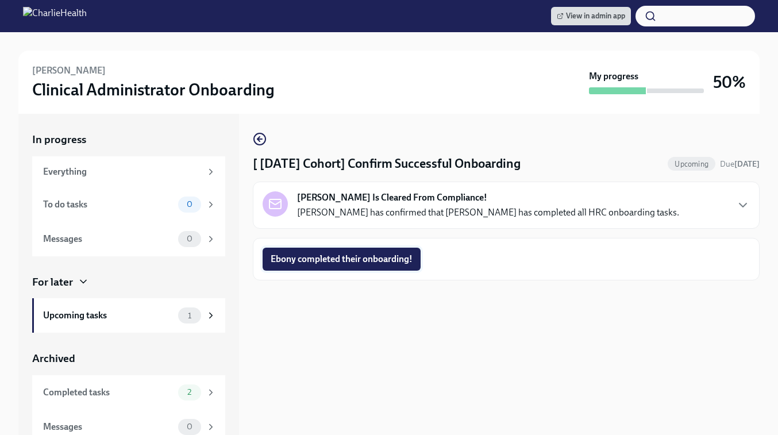
click at [350, 259] on span "Ebony completed their onboarding!" at bounding box center [342, 258] width 142 height 11
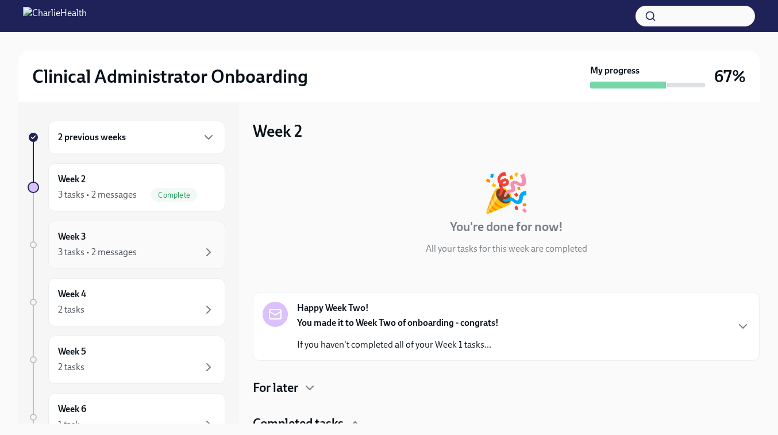
click at [106, 248] on div "3 tasks • 2 messages" at bounding box center [97, 252] width 79 height 13
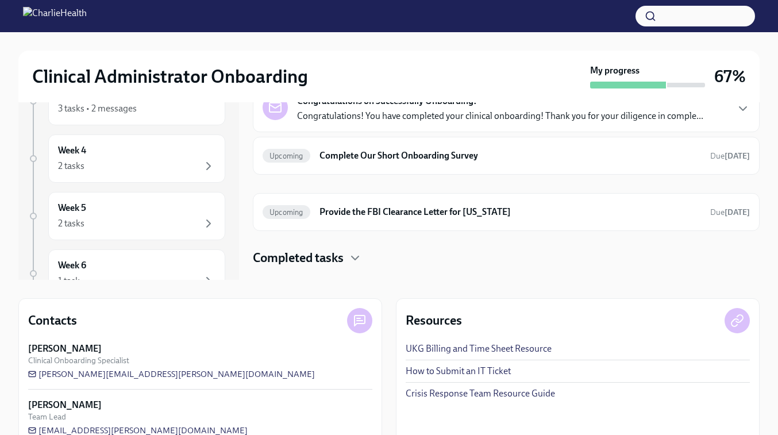
scroll to position [168, 0]
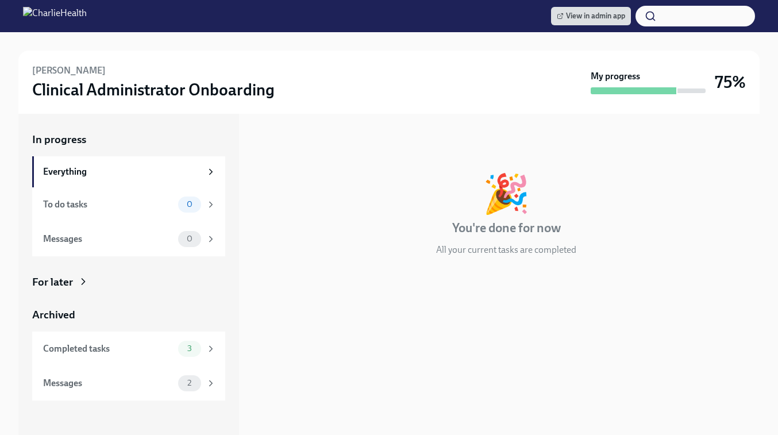
scroll to position [9, 0]
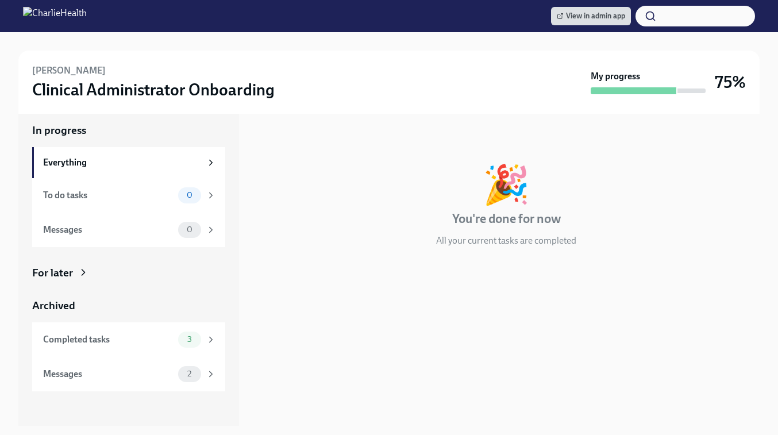
click at [63, 270] on div "For later" at bounding box center [52, 272] width 41 height 15
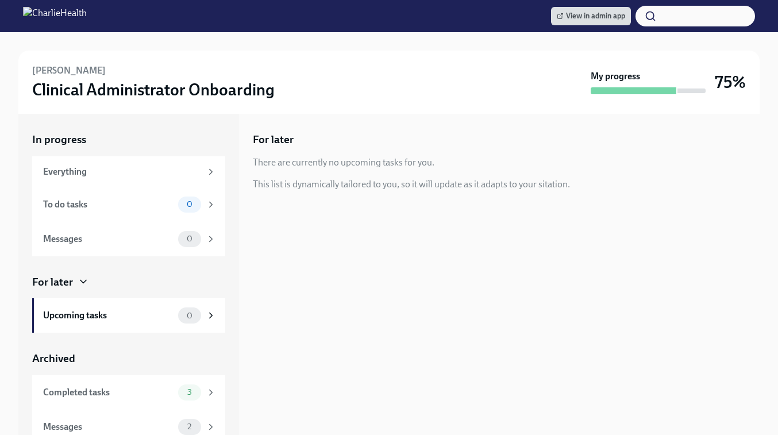
scroll to position [9, 0]
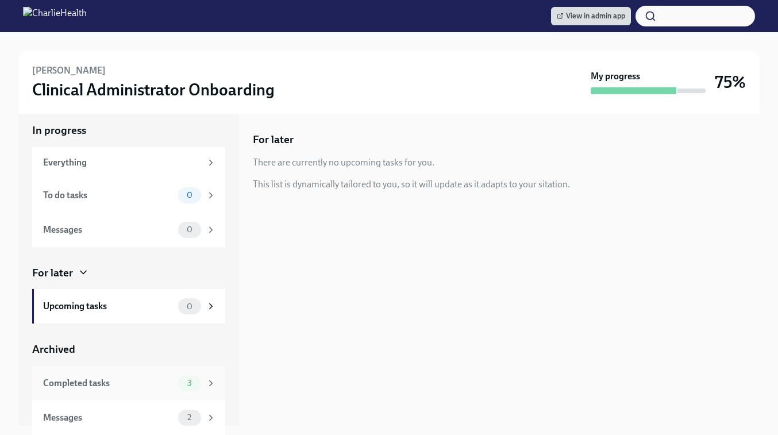
click at [107, 381] on div "Completed tasks" at bounding box center [108, 383] width 130 height 13
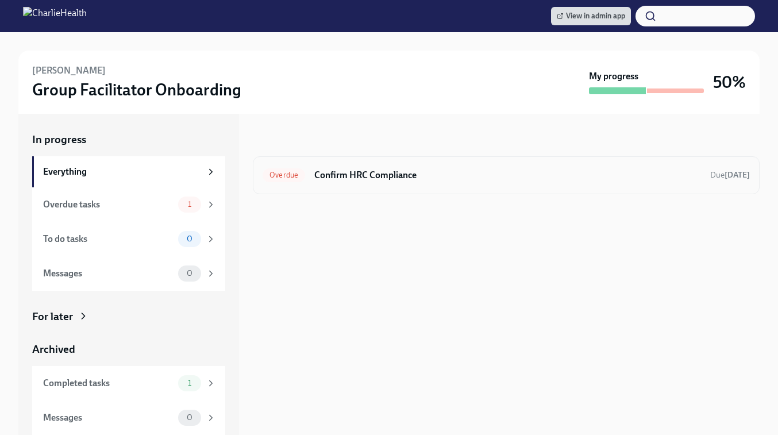
click at [422, 177] on h6 "Confirm HRC Compliance" at bounding box center [507, 175] width 387 height 13
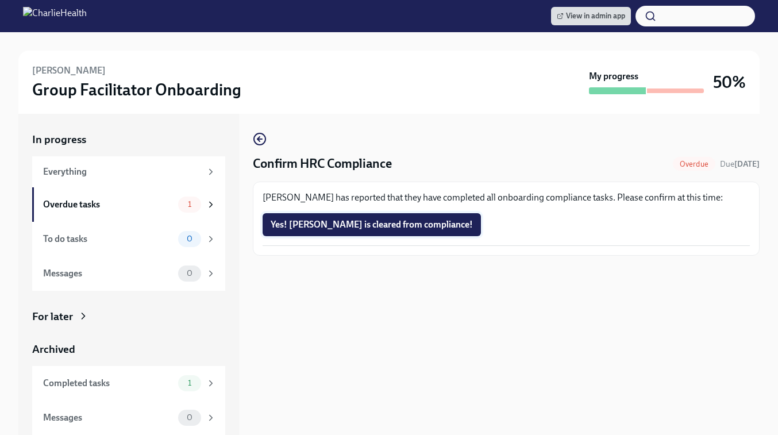
click at [357, 227] on span "Yes! Sabrina is cleared from compliance!" at bounding box center [372, 224] width 202 height 11
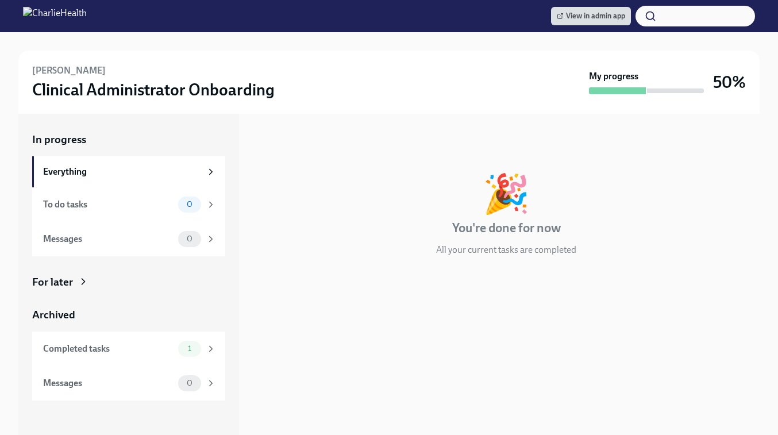
click at [75, 281] on div "For later" at bounding box center [128, 282] width 193 height 15
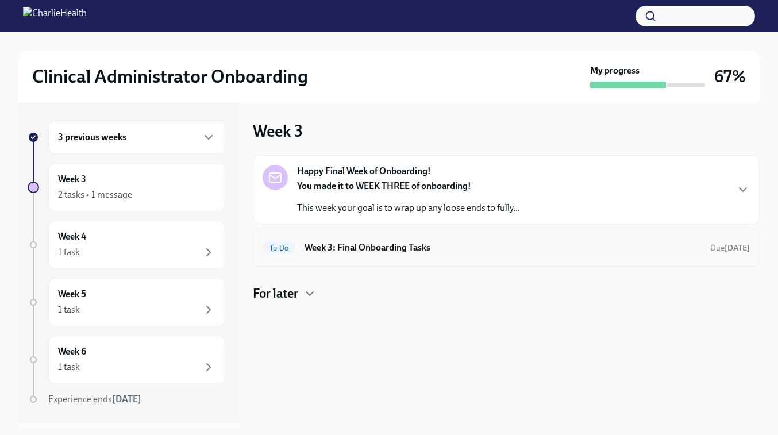
click at [366, 254] on div "To Do Week 3: Final Onboarding Tasks Due in 3 days" at bounding box center [505, 247] width 487 height 18
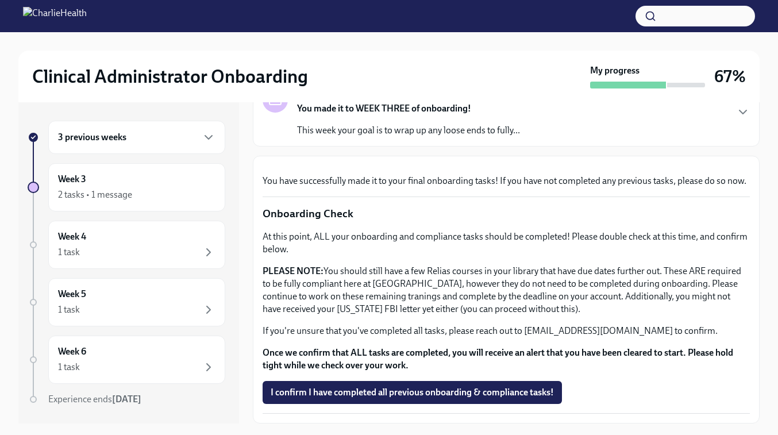
scroll to position [336, 0]
click at [361, 397] on span "I confirm I have completed all previous onboarding & compliance tasks!" at bounding box center [412, 392] width 283 height 11
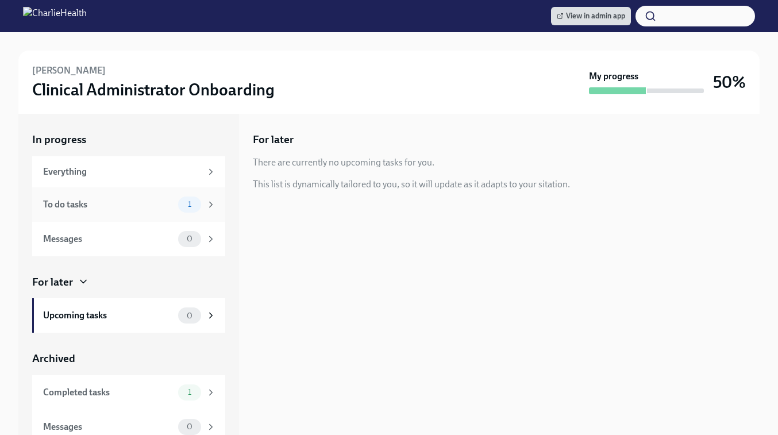
click at [142, 209] on div "To do tasks" at bounding box center [108, 204] width 130 height 13
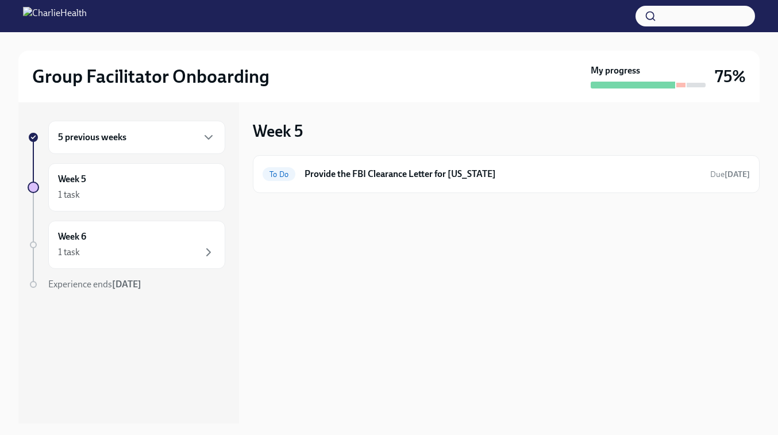
click at [122, 138] on h6 "5 previous weeks" at bounding box center [92, 137] width 68 height 13
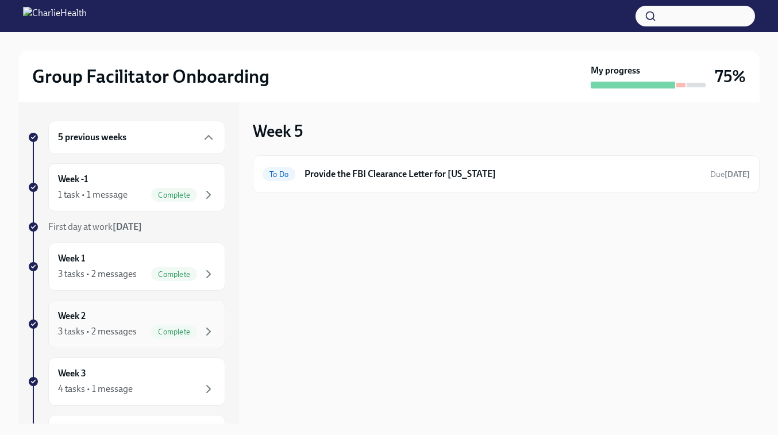
scroll to position [95, 0]
